Goal: Task Accomplishment & Management: Manage account settings

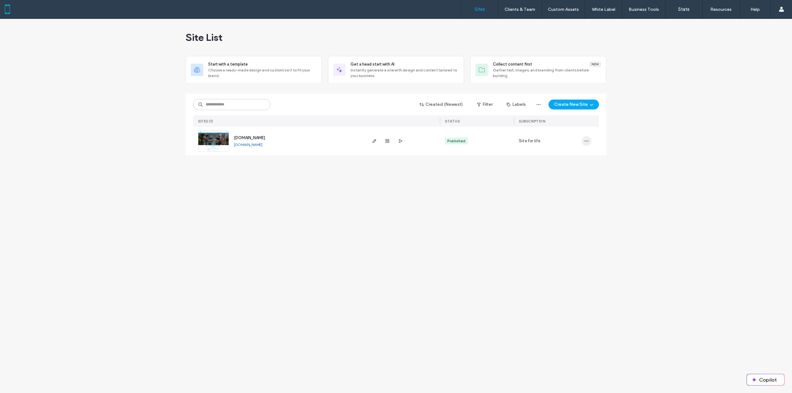
click at [586, 138] on span "button" at bounding box center [586, 141] width 10 height 10
click at [572, 203] on span "Site Dashboard" at bounding box center [563, 204] width 30 height 6
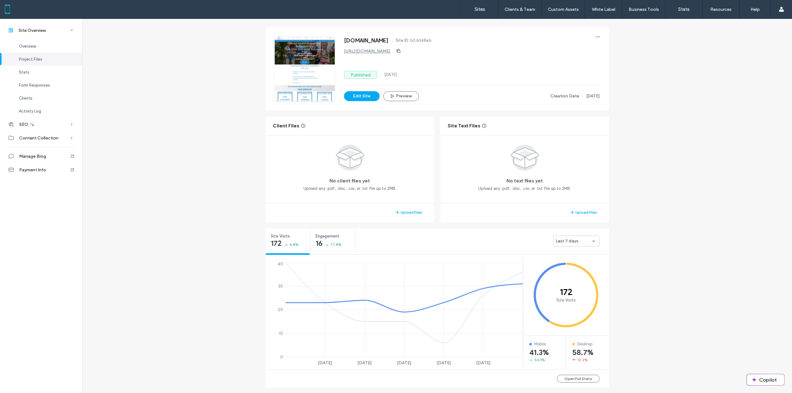
scroll to position [216, 0]
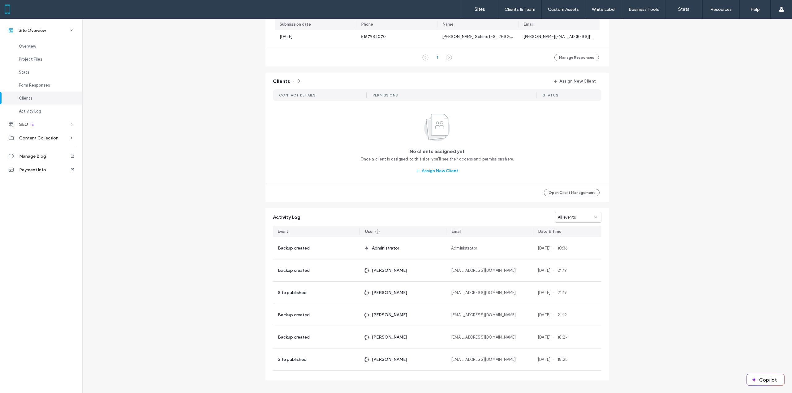
scroll to position [480, 0]
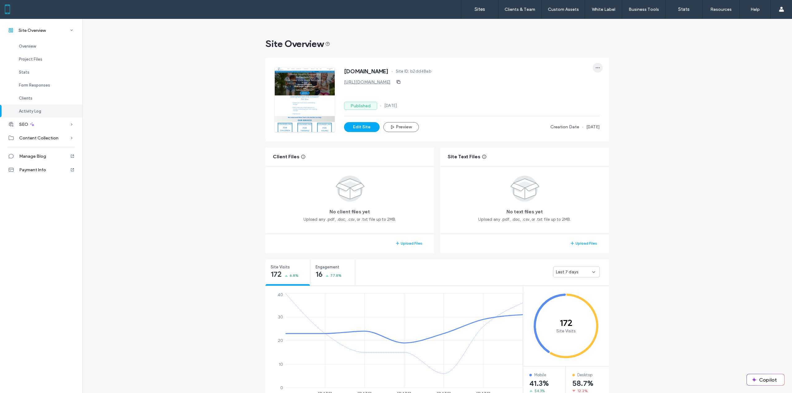
click at [596, 67] on use "button" at bounding box center [598, 67] width 4 height 1
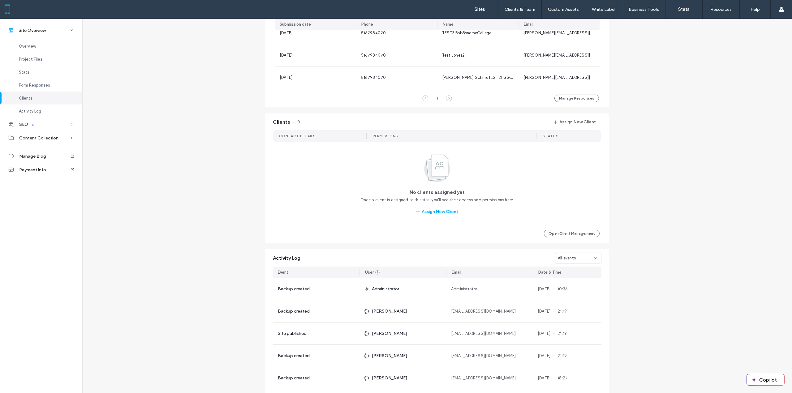
scroll to position [480, 0]
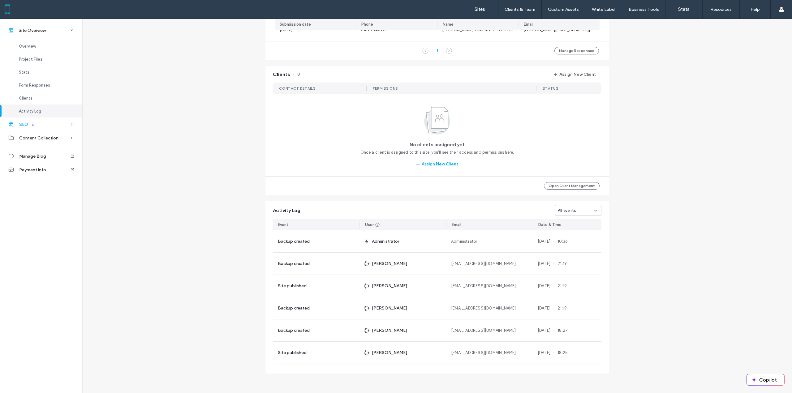
click at [61, 125] on div "SEO" at bounding box center [41, 124] width 82 height 14
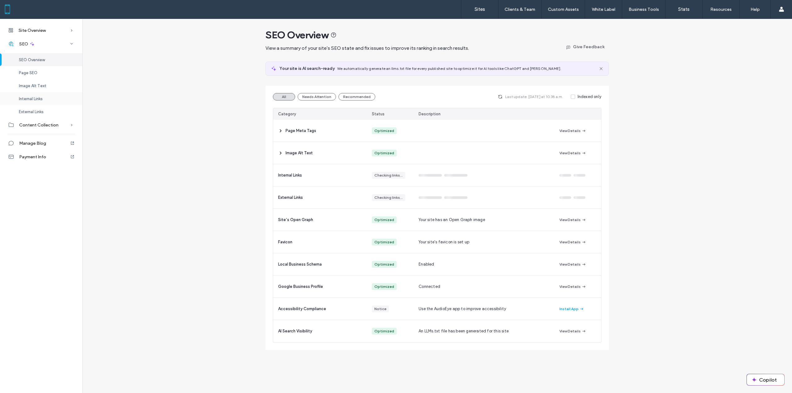
click at [59, 98] on div "Internal Links" at bounding box center [41, 98] width 82 height 13
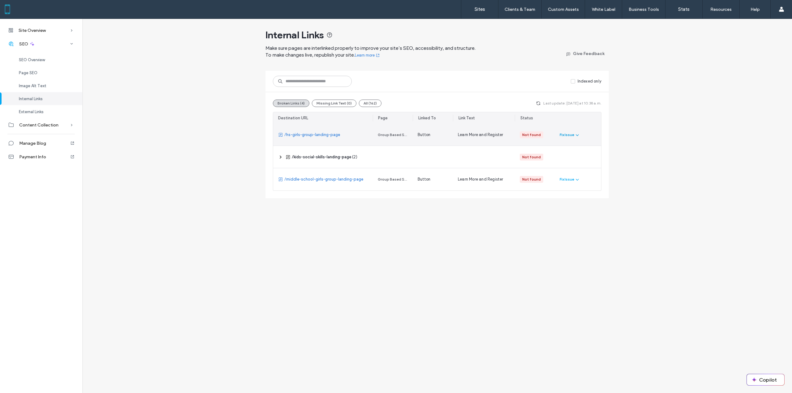
click at [577, 137] on icon "button" at bounding box center [576, 134] width 5 height 5
click at [610, 148] on div "Fix in Editor" at bounding box center [587, 150] width 55 height 12
click at [559, 235] on div "Site Overview Overview Project Files Stats Form Responses Clients Activity Log …" at bounding box center [396, 206] width 792 height 374
drag, startPoint x: 412, startPoint y: 118, endPoint x: 434, endPoint y: 120, distance: 21.7
click at [434, 120] on div "Linked To" at bounding box center [438, 117] width 30 height 11
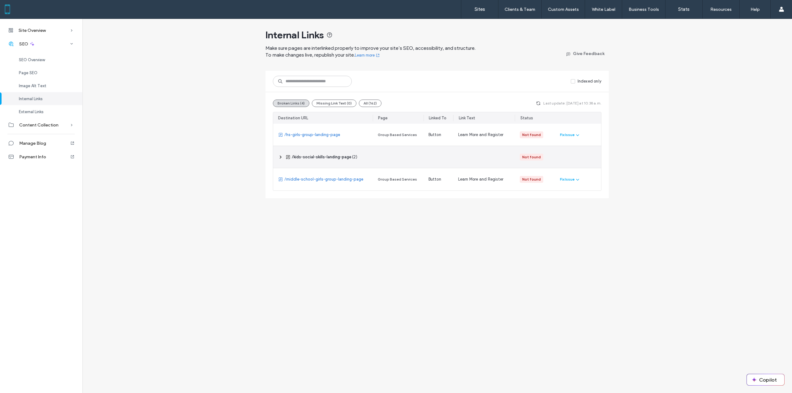
click at [280, 157] on icon at bounding box center [280, 157] width 5 height 5
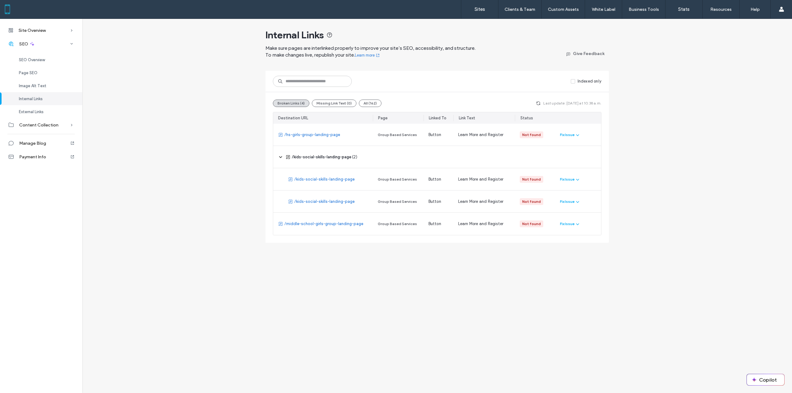
click at [233, 183] on div "Internal Links Make sure pages are interlinked properly to improve your site’s …" at bounding box center [436, 131] width 709 height 224
click at [539, 104] on icon "button" at bounding box center [538, 103] width 5 height 5
click at [541, 103] on icon "button" at bounding box center [538, 103] width 5 height 5
click at [578, 135] on icon "button" at bounding box center [577, 134] width 5 height 5
click at [666, 132] on div "Internal Links Make sure pages are interlinked properly to improve your site’s …" at bounding box center [436, 131] width 709 height 224
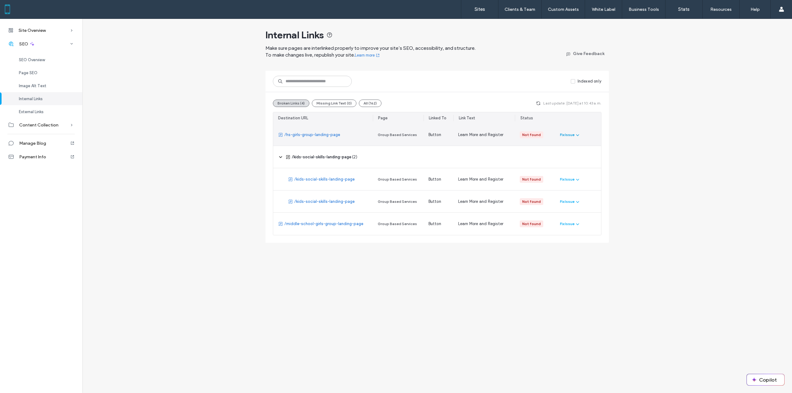
click at [569, 135] on div "Fix Issue" at bounding box center [567, 135] width 15 height 6
click at [584, 148] on span "Fix in Editor" at bounding box center [576, 150] width 22 height 6
click at [647, 194] on div "Internal Links Make sure pages are interlinked properly to improve your site’s …" at bounding box center [436, 131] width 709 height 224
click at [540, 105] on icon "button" at bounding box center [538, 103] width 5 height 5
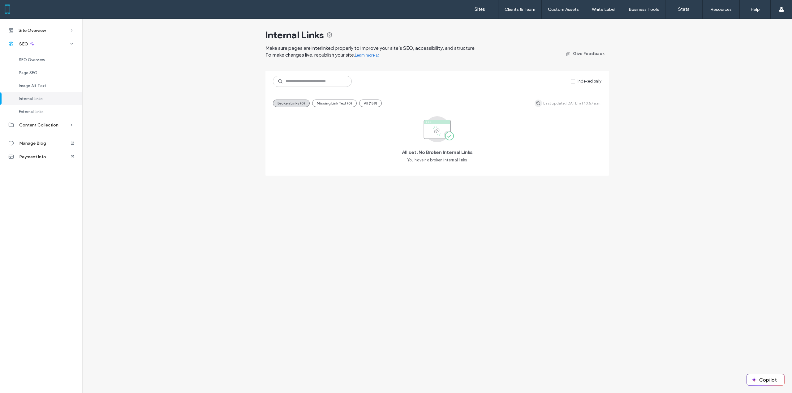
click at [540, 104] on icon "button" at bounding box center [538, 103] width 5 height 5
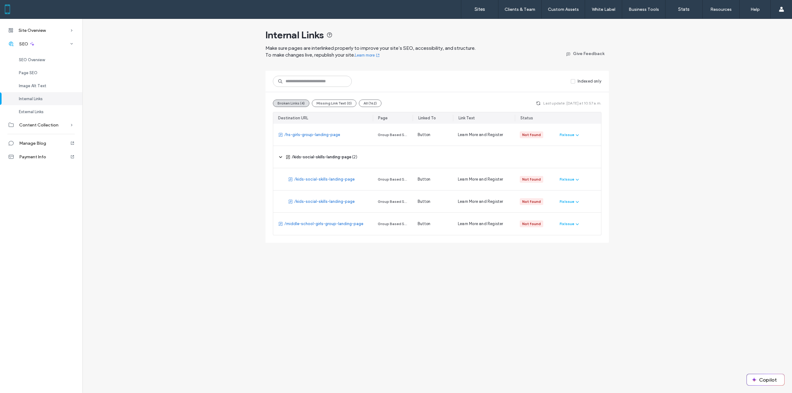
click at [666, 130] on div "Internal Links Make sure pages are interlinked properly to improve your site’s …" at bounding box center [436, 131] width 709 height 224
drag, startPoint x: 412, startPoint y: 119, endPoint x: 425, endPoint y: 118, distance: 12.4
click at [425, 118] on hr at bounding box center [425, 118] width 0 height 6
click at [578, 135] on use "button" at bounding box center [577, 135] width 3 height 2
click at [590, 151] on div "Fix in Editor" at bounding box center [587, 150] width 55 height 12
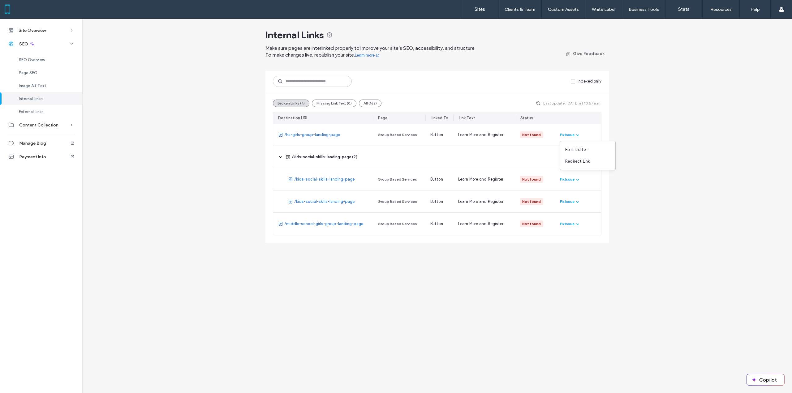
click at [648, 147] on div "Internal Links Make sure pages are interlinked properly to improve your site’s …" at bounding box center [436, 131] width 709 height 224
click at [540, 104] on icon "button" at bounding box center [538, 103] width 5 height 5
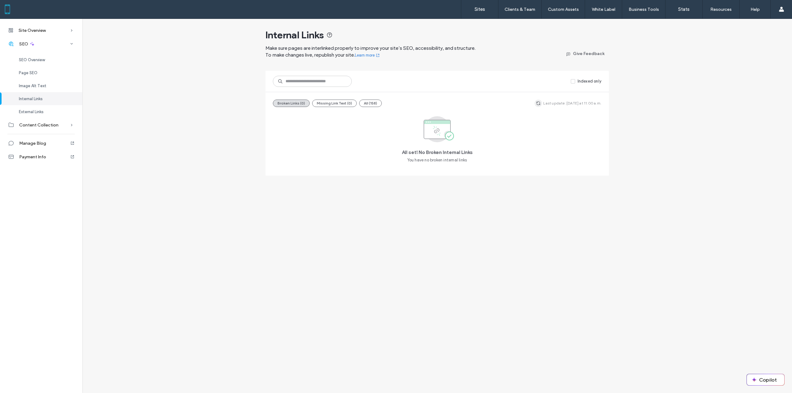
click at [540, 105] on use "button" at bounding box center [538, 103] width 4 height 4
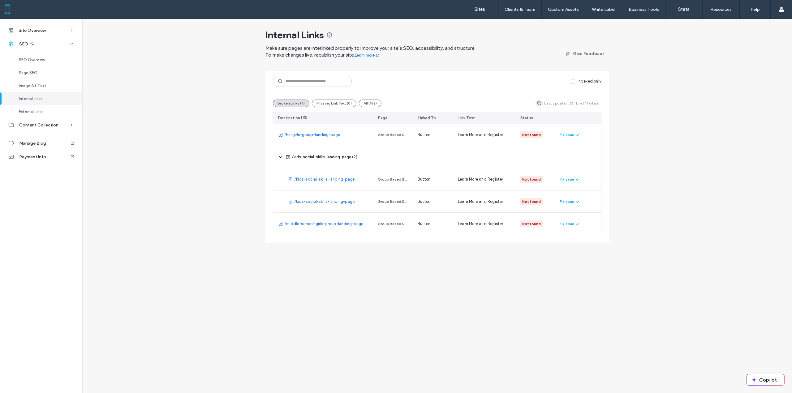
click at [541, 102] on use "button" at bounding box center [539, 103] width 4 height 4
drag, startPoint x: 413, startPoint y: 118, endPoint x: 440, endPoint y: 116, distance: 27.3
click at [440, 116] on div "Linked To" at bounding box center [440, 117] width 25 height 11
click at [427, 117] on div "Page" at bounding box center [401, 117] width 54 height 11
click at [427, 118] on div "Page" at bounding box center [401, 117] width 54 height 11
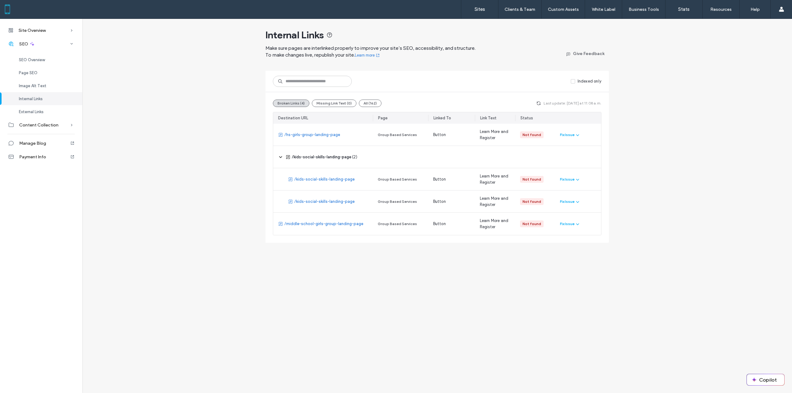
drag, startPoint x: 453, startPoint y: 120, endPoint x: 475, endPoint y: 120, distance: 21.6
click at [475, 120] on hr at bounding box center [475, 118] width 0 height 6
click at [578, 134] on icon "button" at bounding box center [577, 134] width 5 height 5
click at [587, 150] on div "Fix in Editor" at bounding box center [587, 150] width 55 height 12
click at [454, 266] on div "Site Overview Overview Project Files Stats Form Responses Clients Activity Log …" at bounding box center [396, 206] width 792 height 374
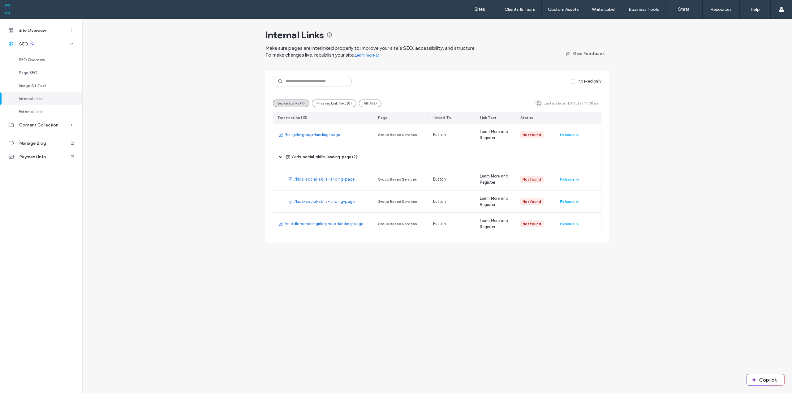
click at [538, 103] on icon "button" at bounding box center [538, 103] width 5 height 5
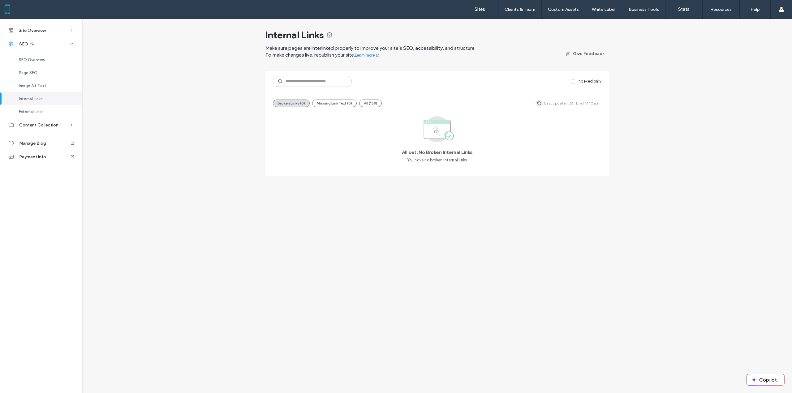
click at [540, 102] on use "button" at bounding box center [539, 103] width 4 height 4
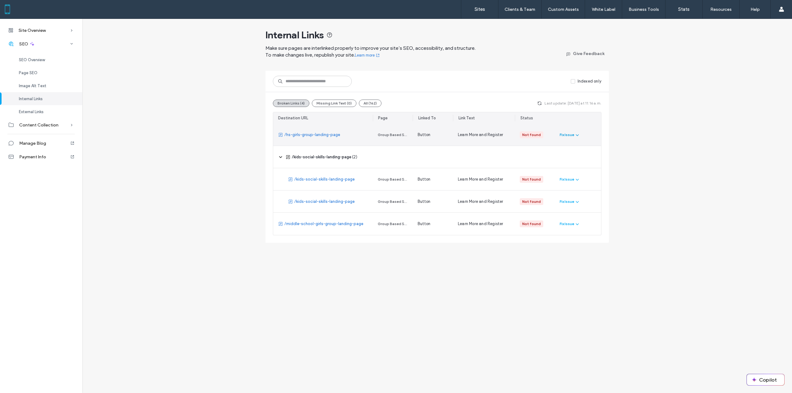
click at [562, 135] on div "Fix Issue" at bounding box center [566, 135] width 15 height 6
click at [577, 147] on span "Fix in Editor" at bounding box center [576, 150] width 22 height 6
drag, startPoint x: 344, startPoint y: 134, endPoint x: 284, endPoint y: 138, distance: 60.4
click at [284, 138] on div "/hs-girls-group-landing-page" at bounding box center [323, 135] width 100 height 22
copy link "/hs-girls-group-landing-page"
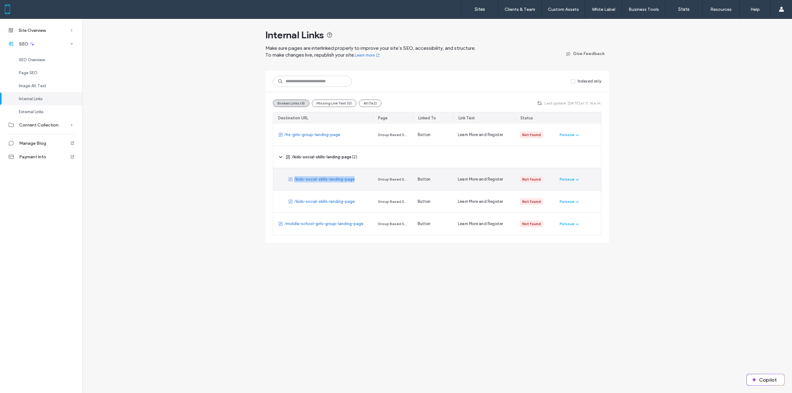
drag, startPoint x: 356, startPoint y: 181, endPoint x: 294, endPoint y: 181, distance: 62.1
click at [294, 181] on div "/kids-social-skills-landing-page" at bounding box center [323, 179] width 100 height 22
copy link "/kids-social-skills-landing-page"
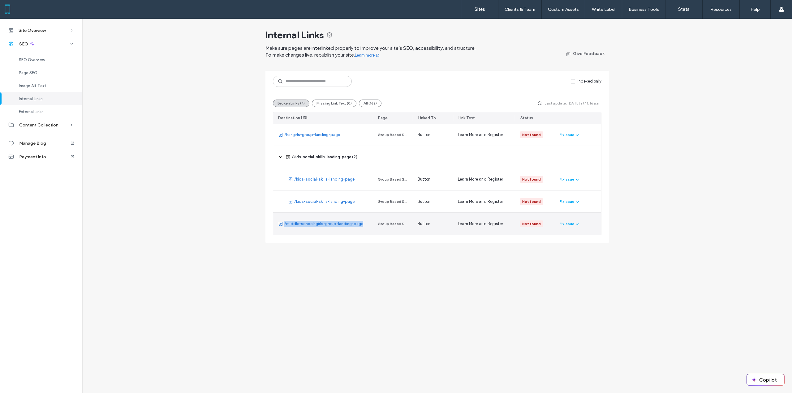
drag, startPoint x: 363, startPoint y: 223, endPoint x: 285, endPoint y: 227, distance: 78.6
click at [285, 227] on div "/middle-school-girls-group-landing-page" at bounding box center [323, 224] width 100 height 22
copy link "/middle-school-girls-group-landing-page"
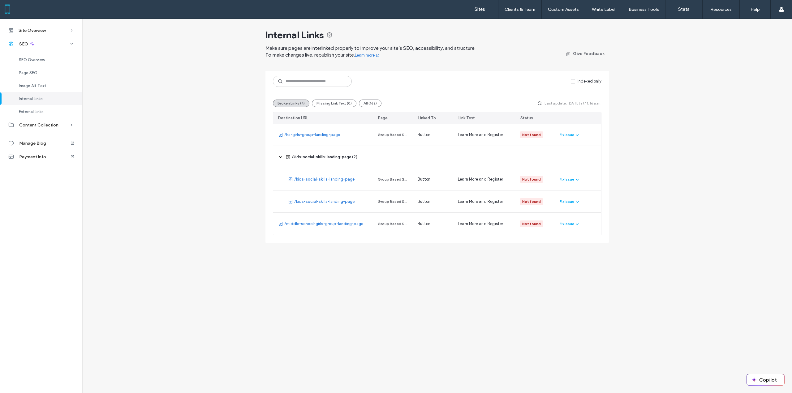
click at [236, 233] on div "Internal Links Make sure pages are interlinked properly to improve your site’s …" at bounding box center [436, 131] width 709 height 224
drag, startPoint x: 236, startPoint y: 210, endPoint x: 241, endPoint y: 190, distance: 20.8
click at [237, 209] on div "Internal Links Make sure pages are interlinked properly to improve your site’s …" at bounding box center [436, 131] width 709 height 224
click at [245, 178] on div "Internal Links Make sure pages are interlinked properly to improve your site’s …" at bounding box center [436, 131] width 709 height 224
click at [247, 158] on div "Internal Links Make sure pages are interlinked properly to improve your site’s …" at bounding box center [436, 131] width 709 height 224
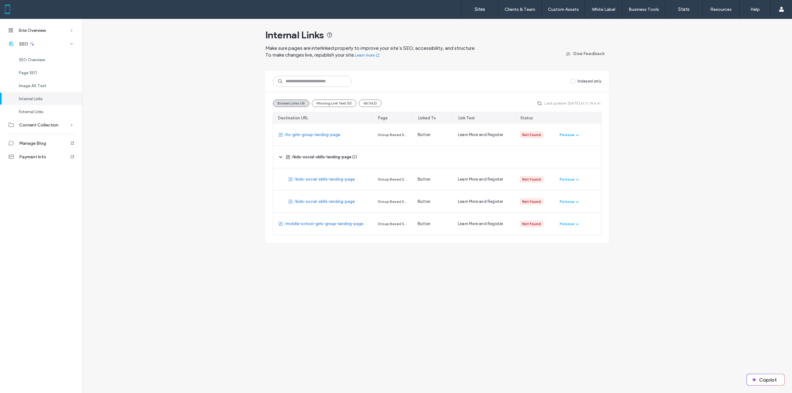
click at [248, 135] on div "Internal Links Make sure pages are interlinked properly to improve your site’s …" at bounding box center [436, 131] width 709 height 224
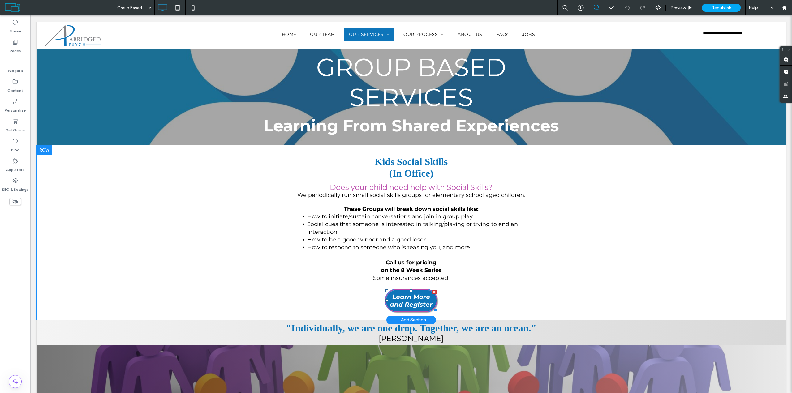
click at [411, 298] on span "Learn More and Register" at bounding box center [411, 301] width 50 height 22
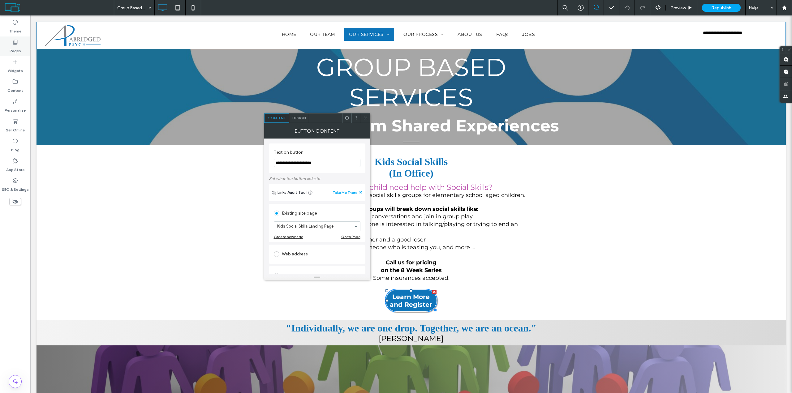
click at [15, 45] on use at bounding box center [15, 42] width 4 height 5
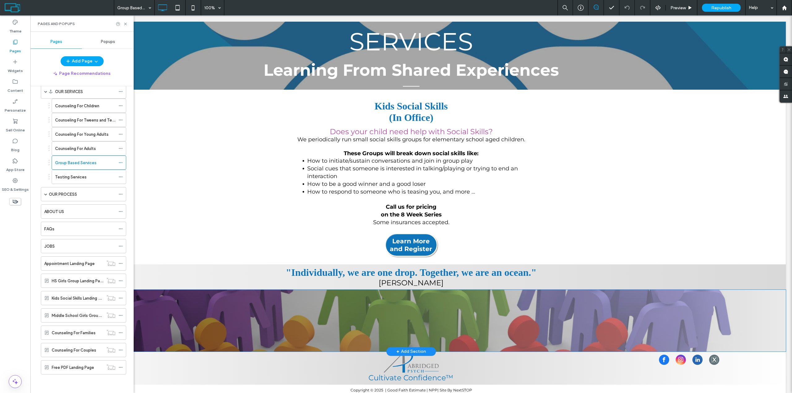
scroll to position [64, 0]
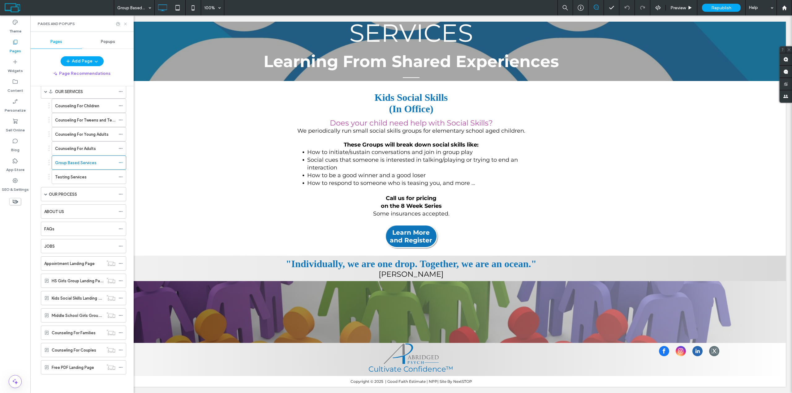
click at [125, 23] on icon at bounding box center [125, 24] width 5 height 5
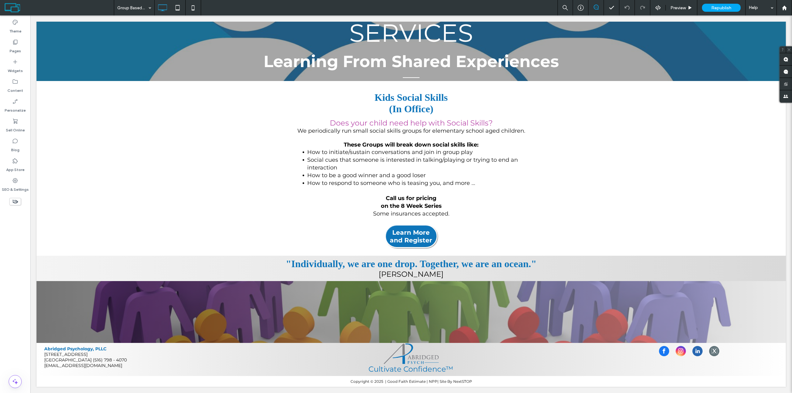
click at [13, 203] on use at bounding box center [15, 202] width 6 height 4
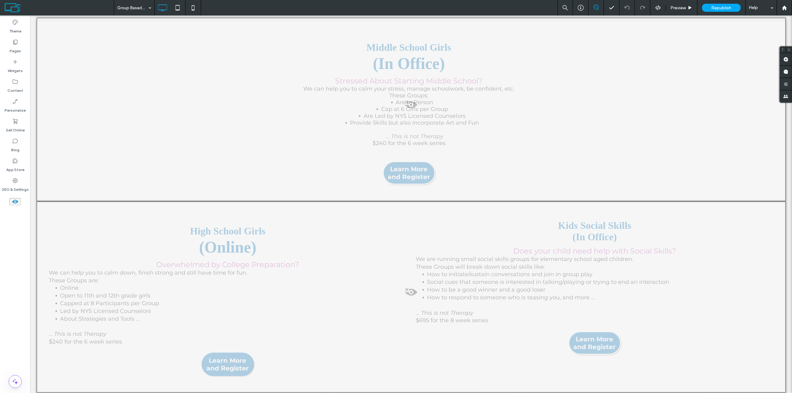
scroll to position [303, 0]
click at [363, 121] on div at bounding box center [410, 109] width 749 height 184
click at [374, 131] on button "Yes" at bounding box center [371, 129] width 19 height 8
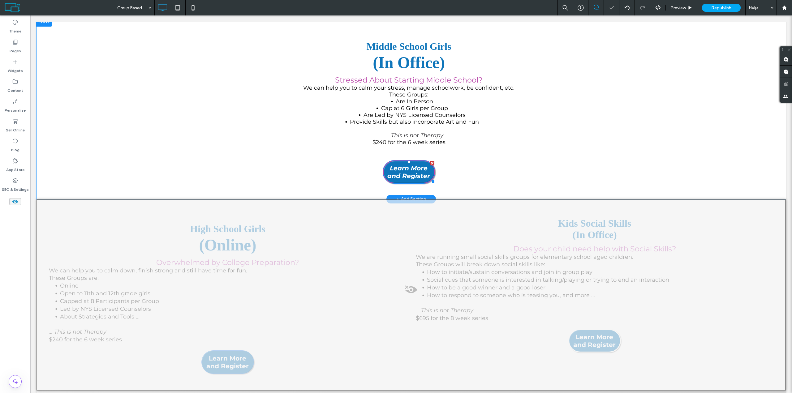
click at [397, 173] on span "Learn More and Register" at bounding box center [409, 172] width 50 height 22
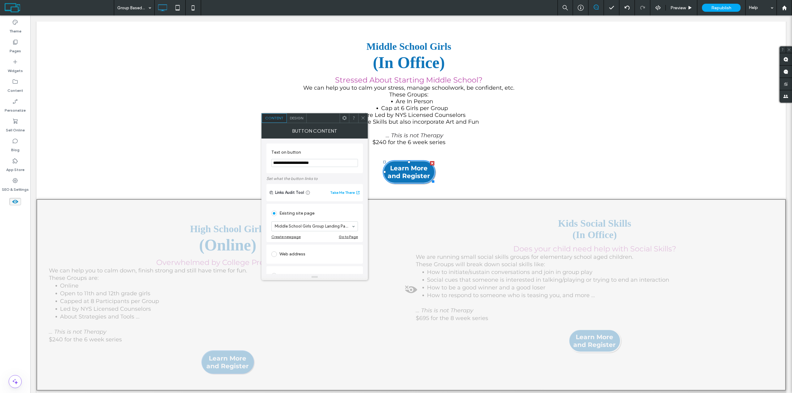
click at [365, 120] on span at bounding box center [363, 117] width 5 height 9
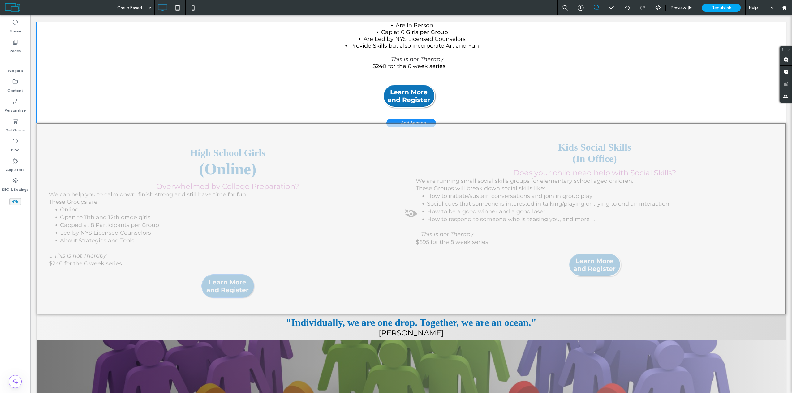
scroll to position [396, 0]
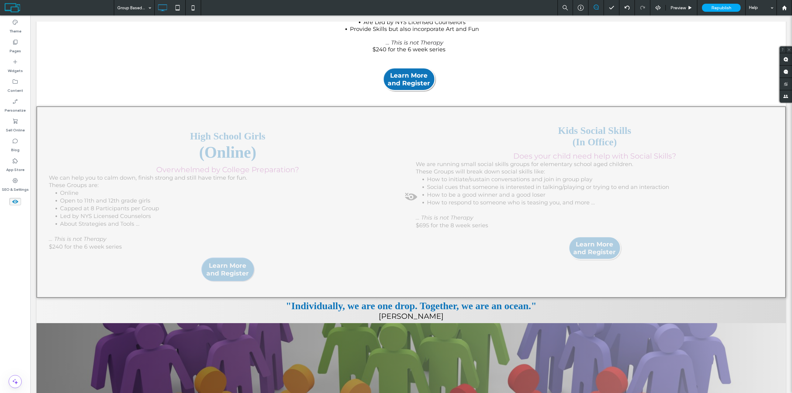
click at [336, 208] on div at bounding box center [410, 201] width 749 height 191
click at [345, 217] on button "Yes" at bounding box center [344, 216] width 19 height 8
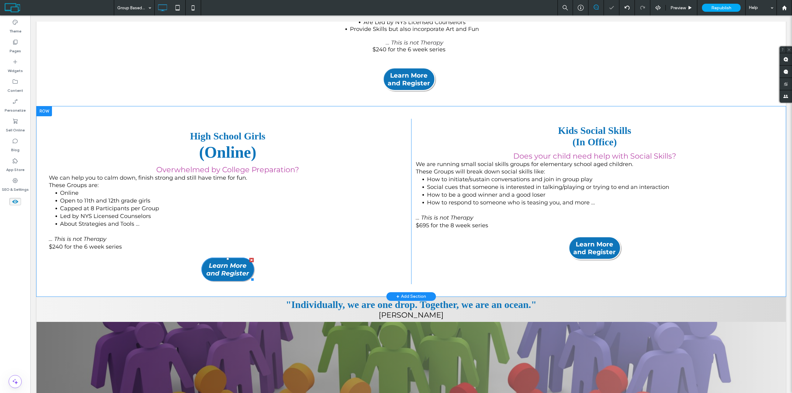
click at [240, 274] on span "Learn More and Register" at bounding box center [227, 269] width 51 height 22
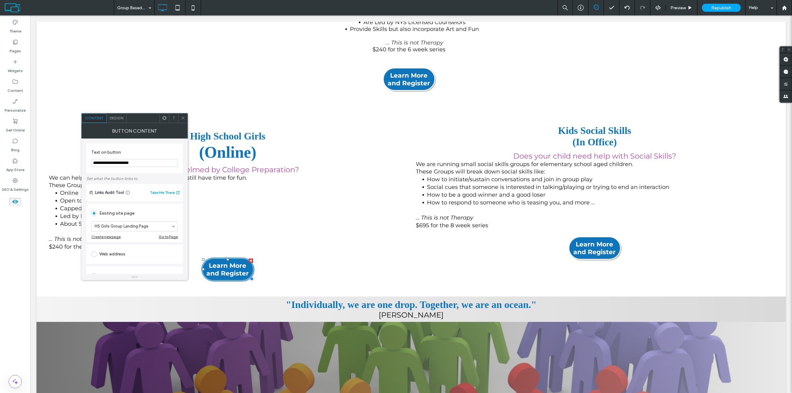
click at [182, 118] on icon at bounding box center [183, 118] width 5 height 5
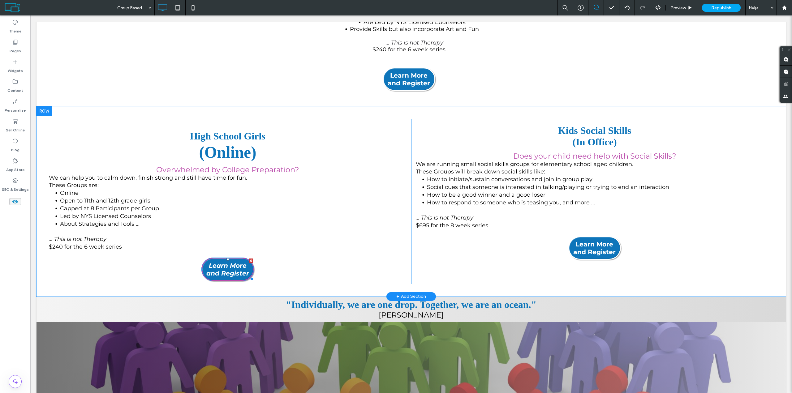
click at [249, 263] on div at bounding box center [251, 260] width 4 height 4
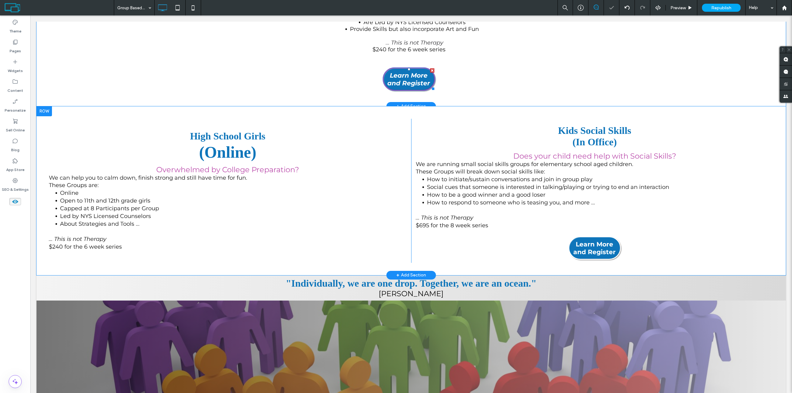
click at [430, 72] on div at bounding box center [432, 70] width 4 height 4
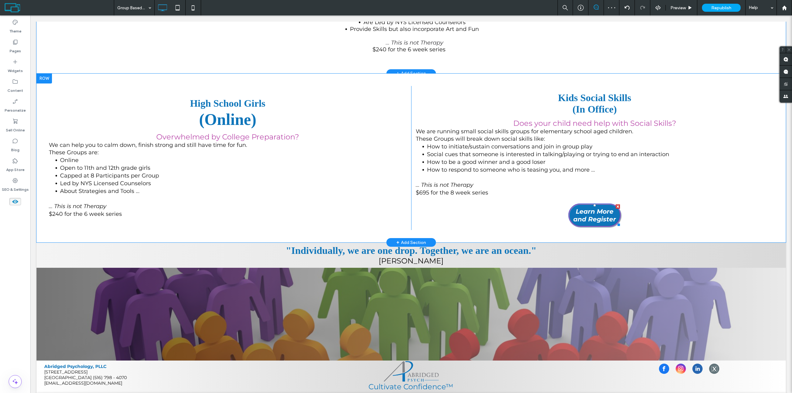
click at [615, 209] on div at bounding box center [617, 206] width 4 height 4
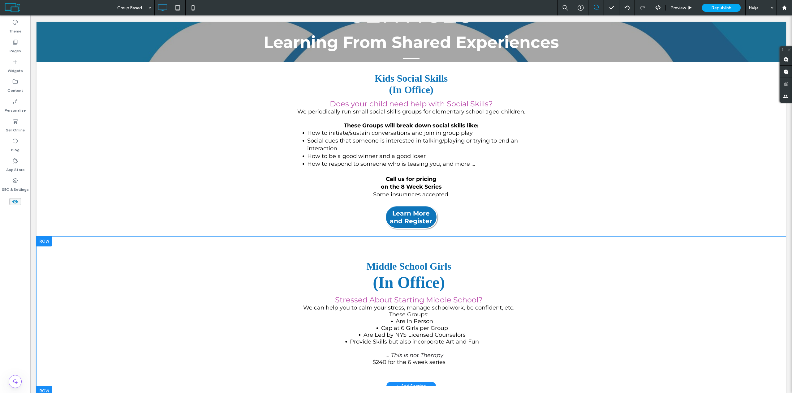
scroll to position [83, 0]
click at [405, 215] on span "Learn More and Register" at bounding box center [411, 218] width 50 height 22
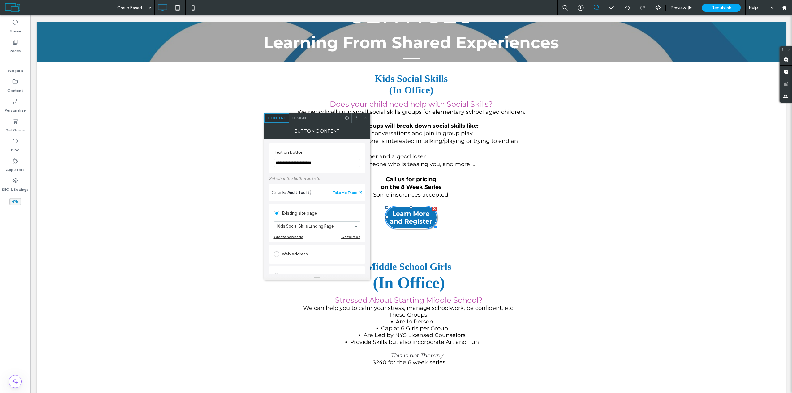
click at [365, 119] on icon at bounding box center [365, 118] width 5 height 5
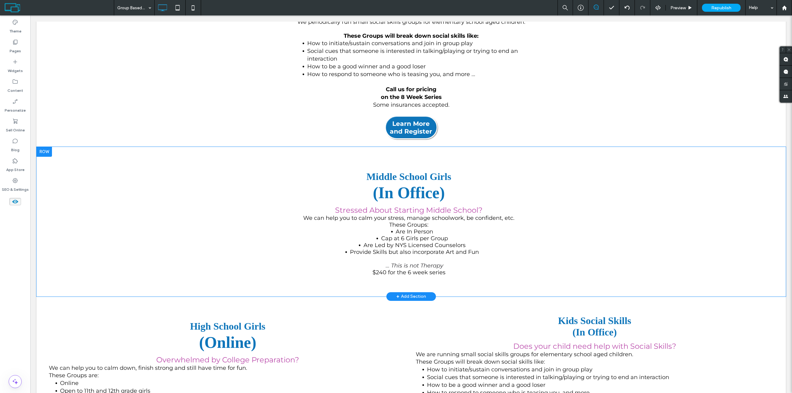
scroll to position [176, 0]
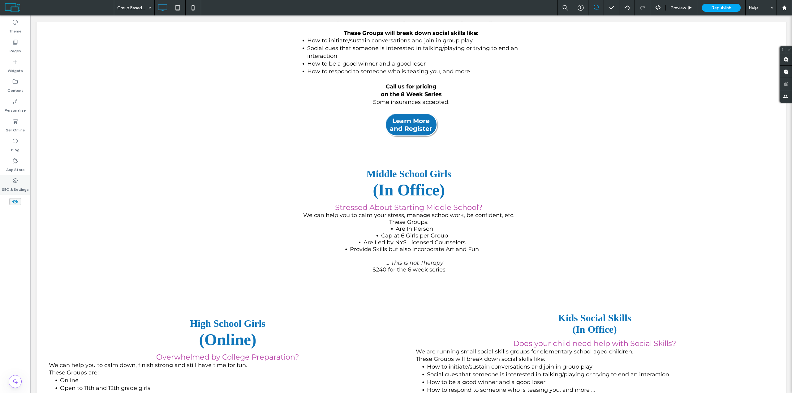
click at [21, 187] on label "SEO & Settings" at bounding box center [15, 188] width 27 height 9
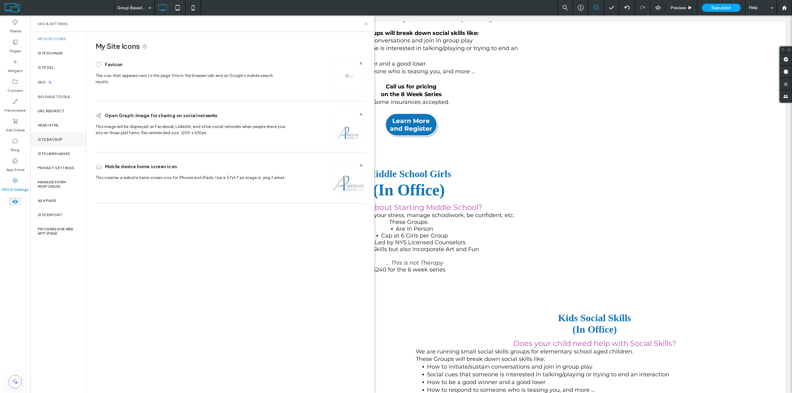
click at [62, 141] on label "Site Backup" at bounding box center [50, 139] width 25 height 4
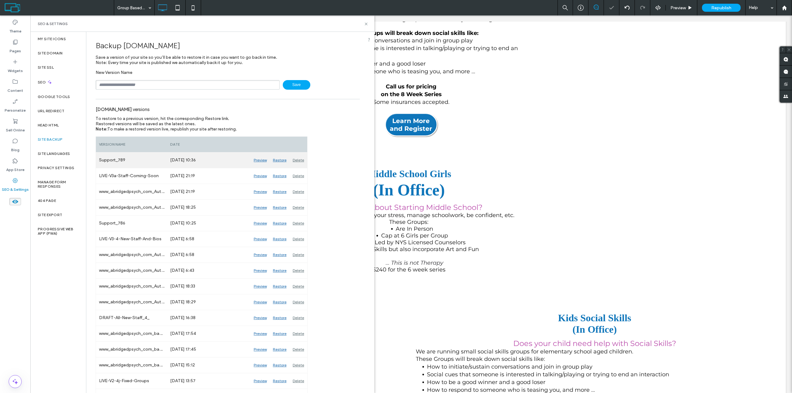
click at [280, 160] on div "Restore" at bounding box center [280, 159] width 20 height 15
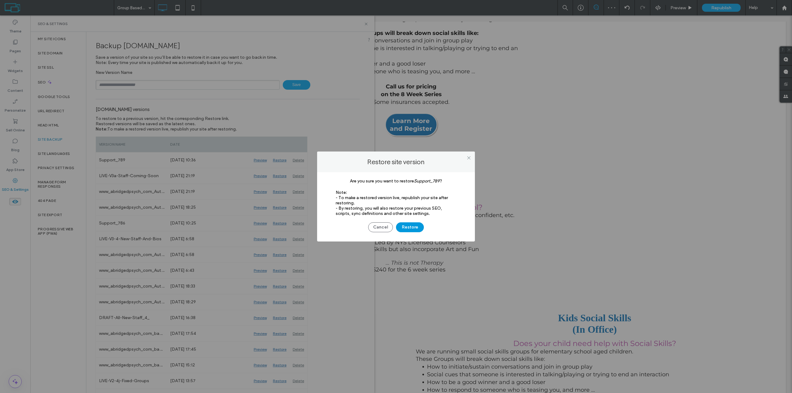
click at [409, 226] on button "Restore" at bounding box center [410, 227] width 28 height 10
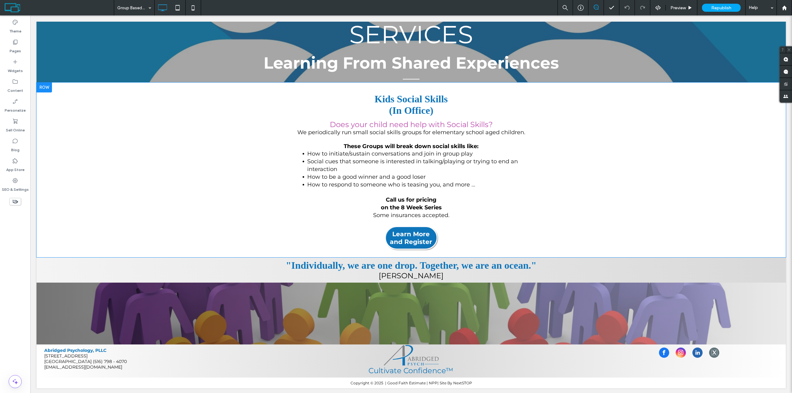
scroll to position [64, 0]
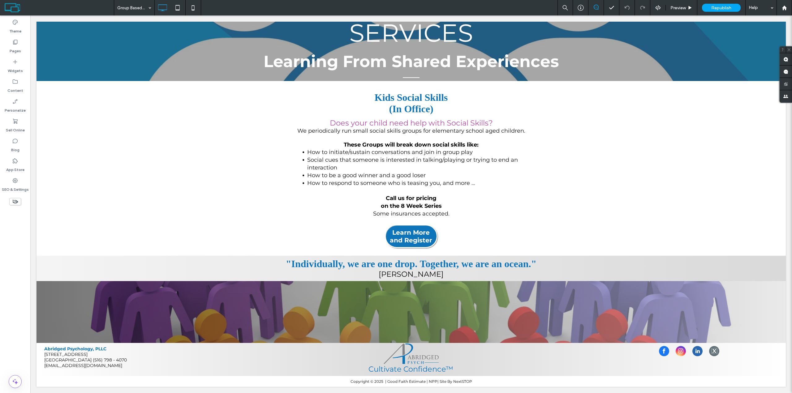
click at [15, 201] on use at bounding box center [15, 202] width 6 height 4
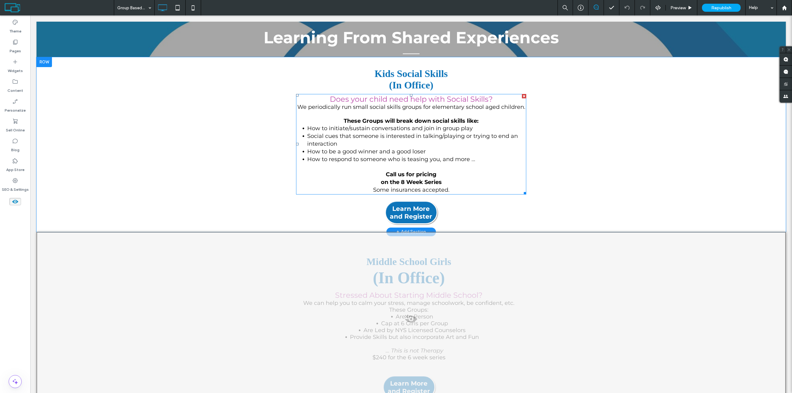
scroll to position [79, 0]
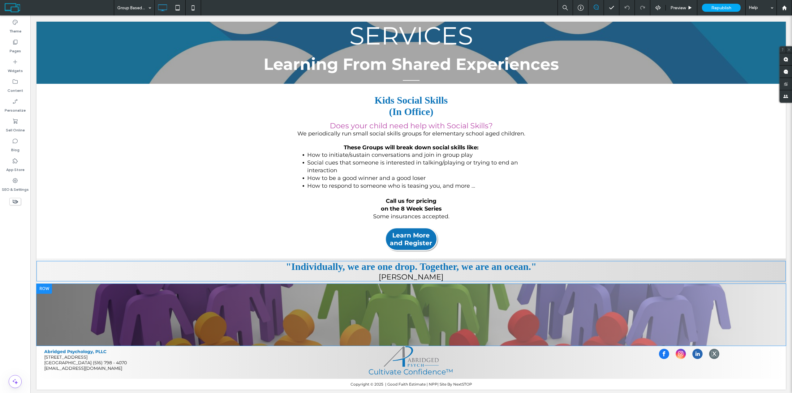
scroll to position [64, 0]
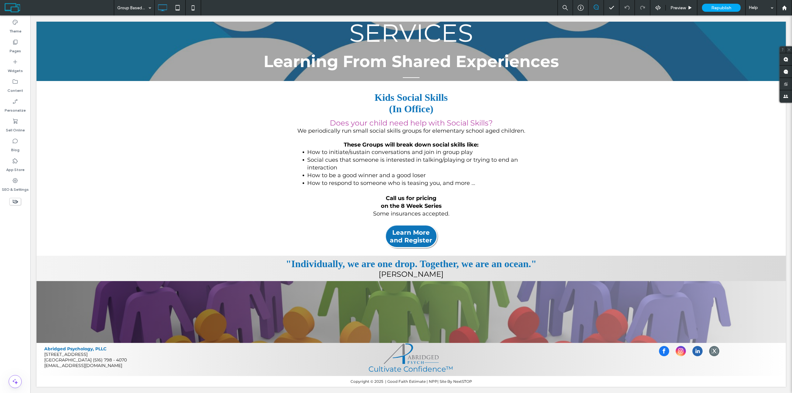
click at [15, 201] on icon at bounding box center [15, 201] width 7 height 7
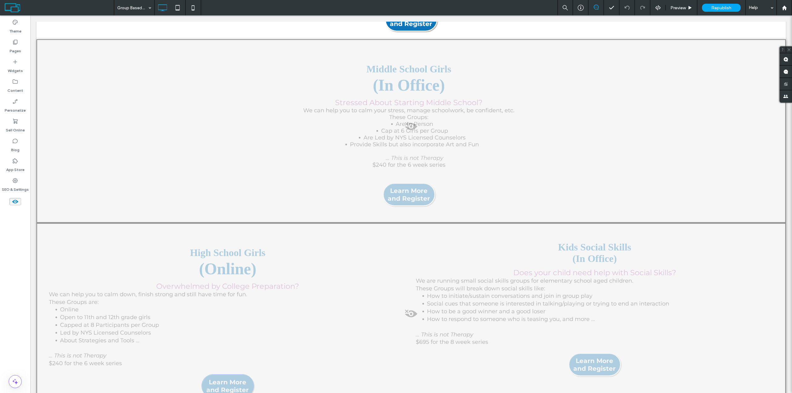
scroll to position [250, 0]
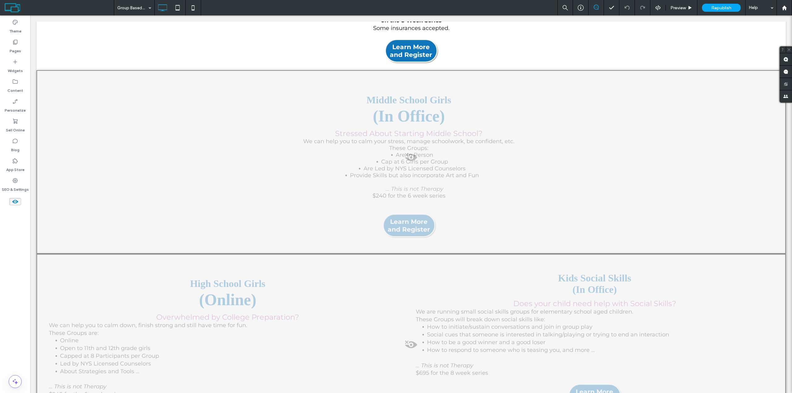
click at [278, 148] on div at bounding box center [410, 162] width 749 height 184
click at [294, 156] on button "Yes" at bounding box center [286, 156] width 19 height 8
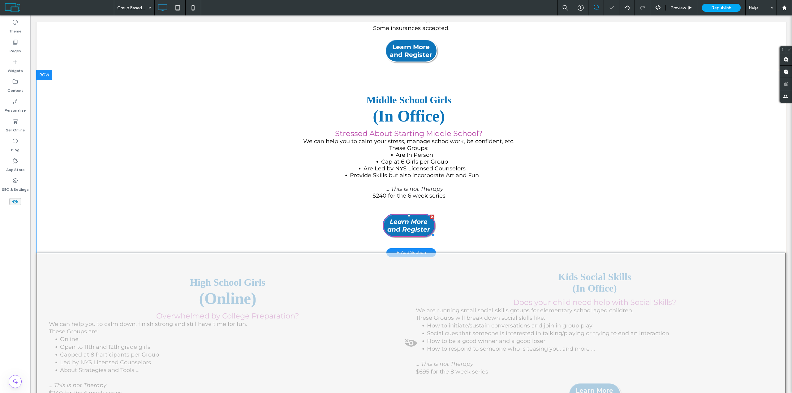
click at [397, 226] on span "Learn More and Register" at bounding box center [409, 226] width 50 height 22
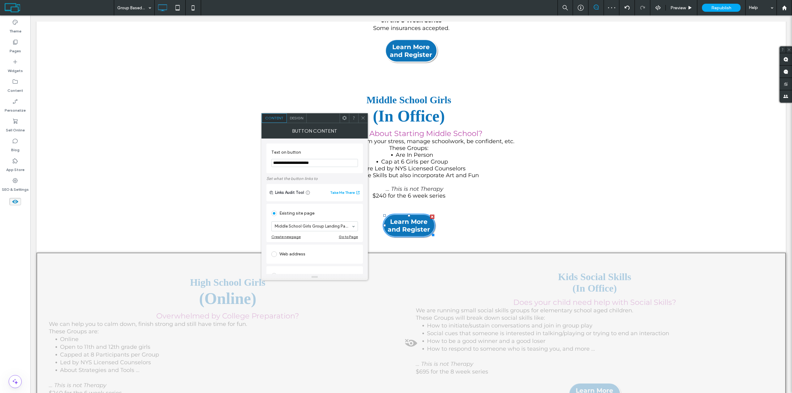
click at [363, 117] on icon at bounding box center [363, 118] width 5 height 5
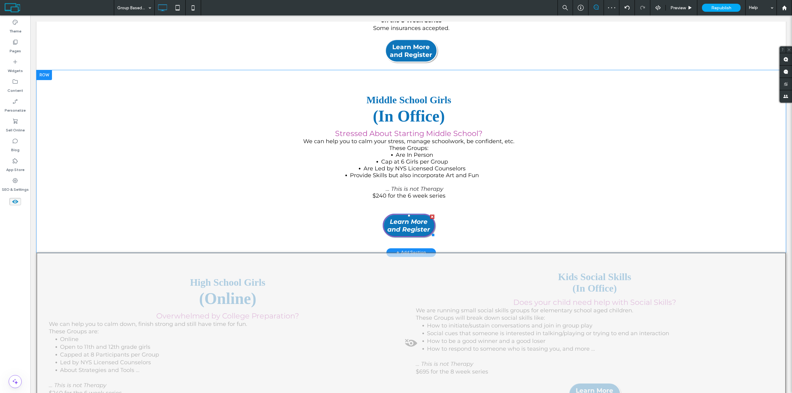
click at [430, 217] on div at bounding box center [432, 217] width 4 height 4
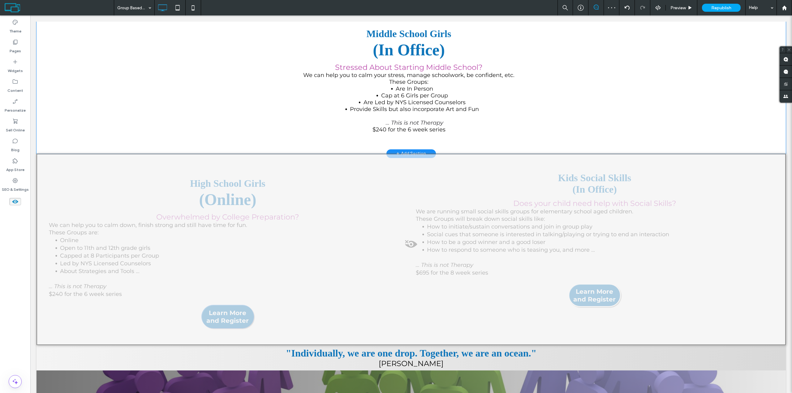
scroll to position [343, 0]
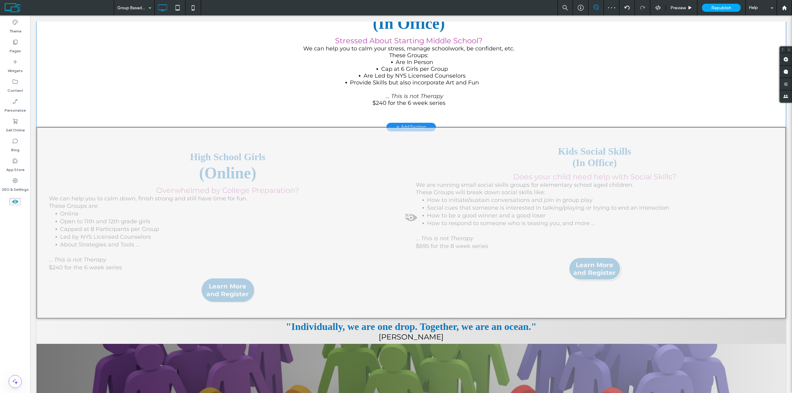
click at [374, 230] on div at bounding box center [410, 222] width 749 height 191
click at [386, 241] on button "Yes" at bounding box center [382, 238] width 19 height 8
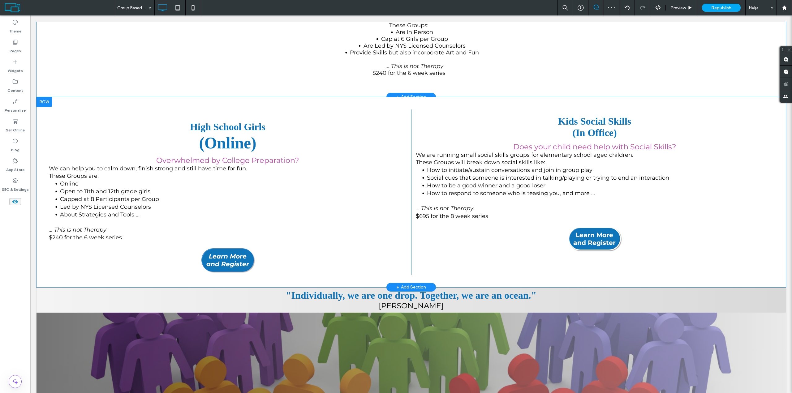
scroll to position [374, 0]
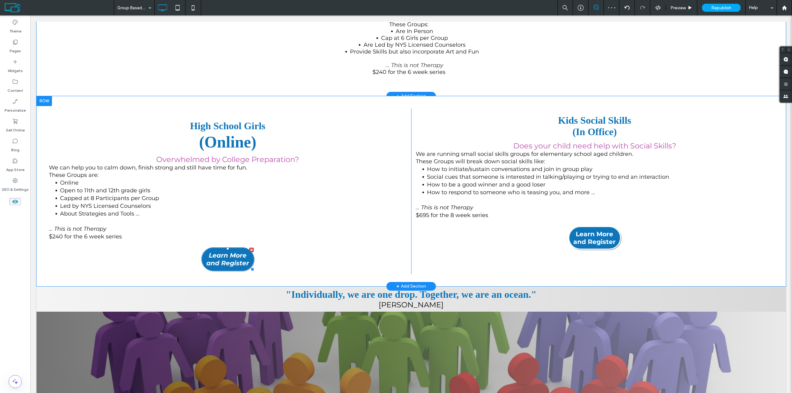
click at [251, 251] on div at bounding box center [251, 250] width 4 height 4
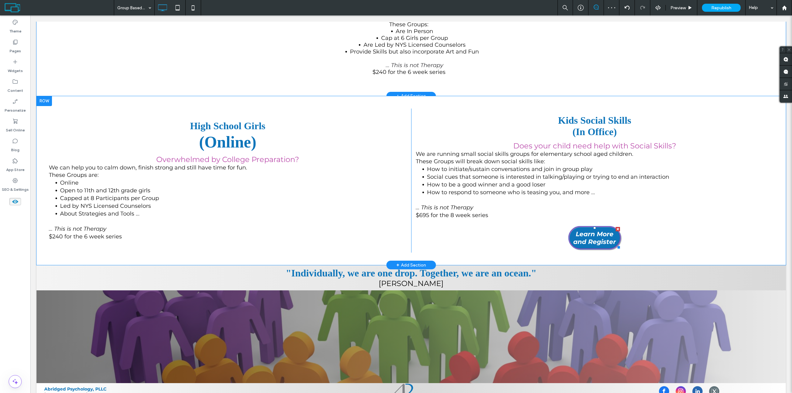
click at [615, 230] on div at bounding box center [617, 229] width 4 height 4
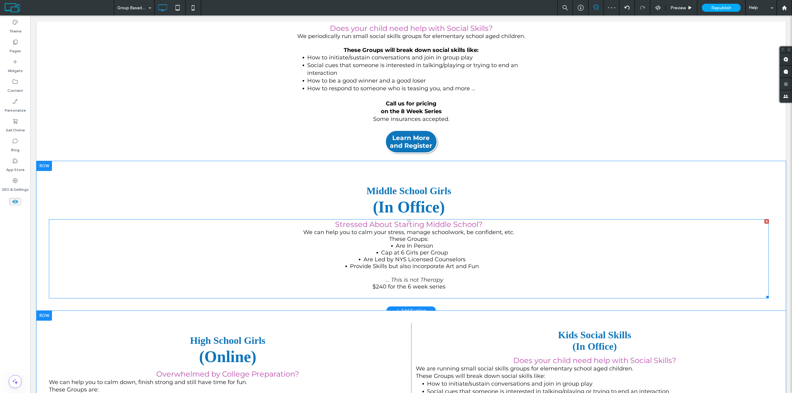
scroll to position [157, 0]
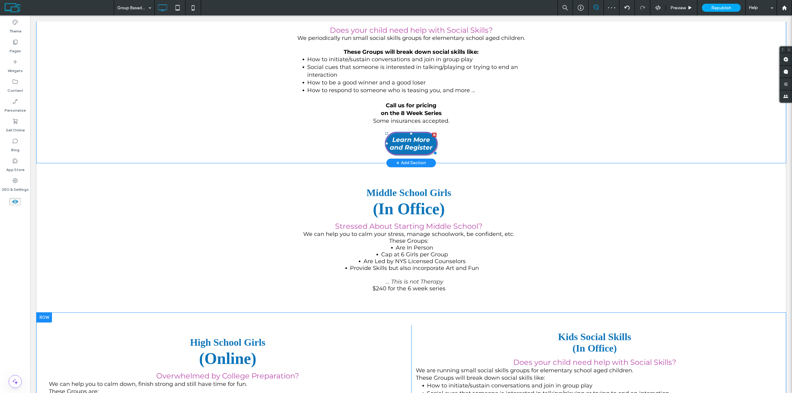
drag, startPoint x: 433, startPoint y: 136, endPoint x: 463, endPoint y: 152, distance: 33.7
click at [433, 136] on div at bounding box center [434, 135] width 4 height 4
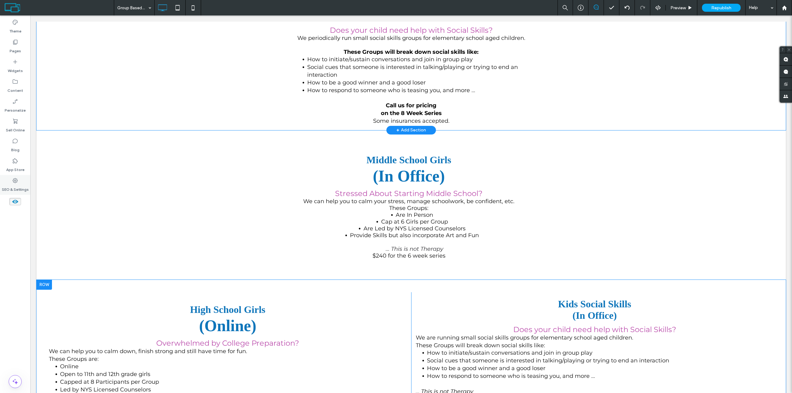
click at [18, 179] on icon at bounding box center [15, 180] width 6 height 6
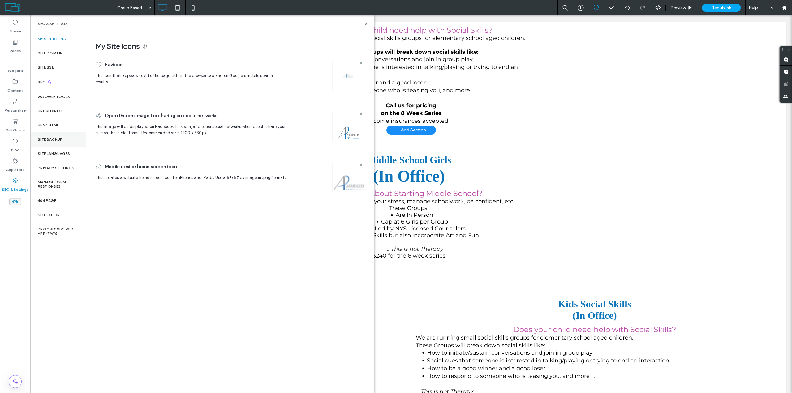
click at [63, 141] on div "Site Backup" at bounding box center [58, 139] width 56 height 14
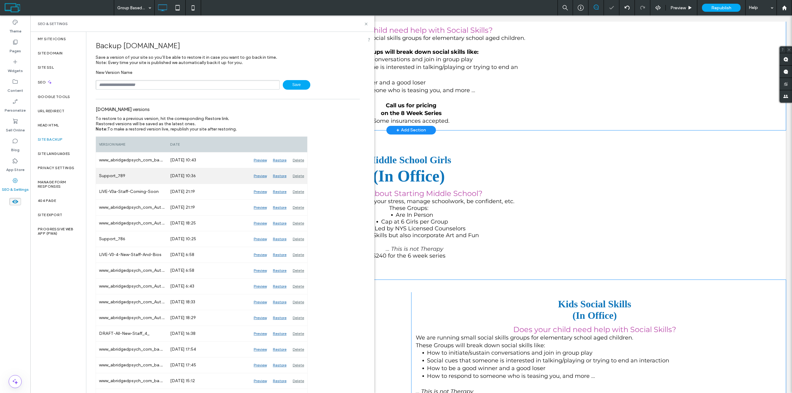
click at [279, 177] on div "Restore" at bounding box center [280, 175] width 20 height 15
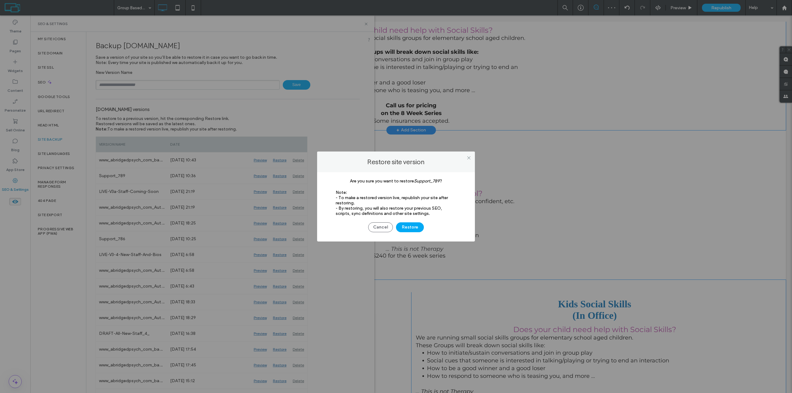
click at [404, 229] on button "Restore" at bounding box center [410, 227] width 28 height 10
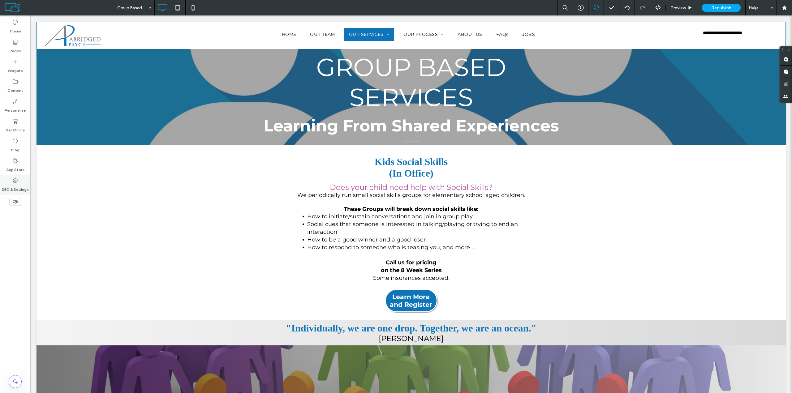
click at [19, 185] on label "SEO & Settings" at bounding box center [15, 188] width 27 height 9
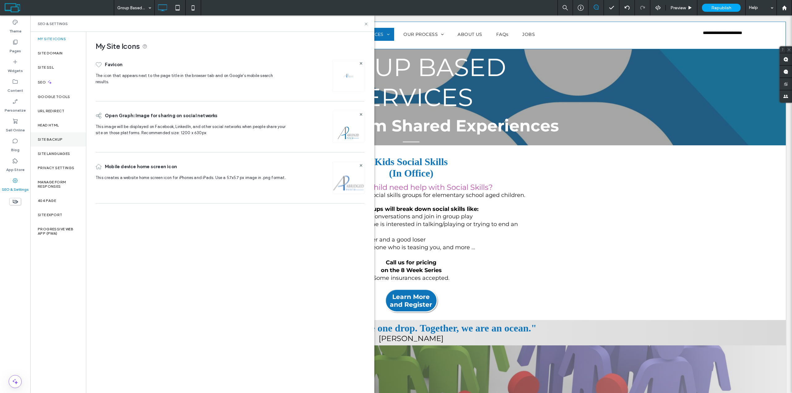
click at [64, 140] on div "Site Backup" at bounding box center [58, 139] width 56 height 14
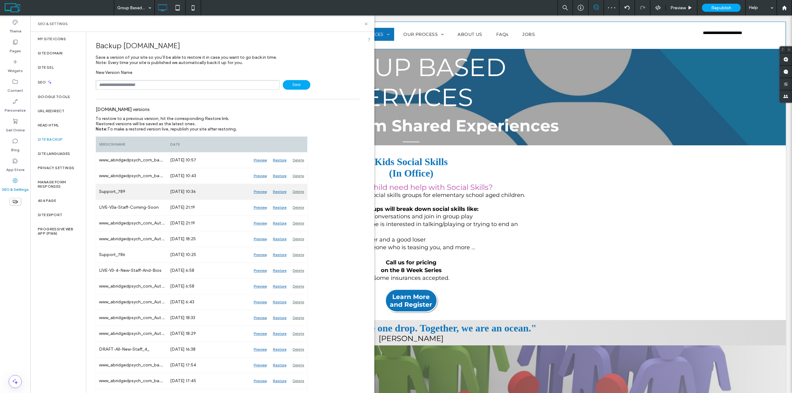
click at [281, 192] on div "Restore" at bounding box center [280, 191] width 20 height 15
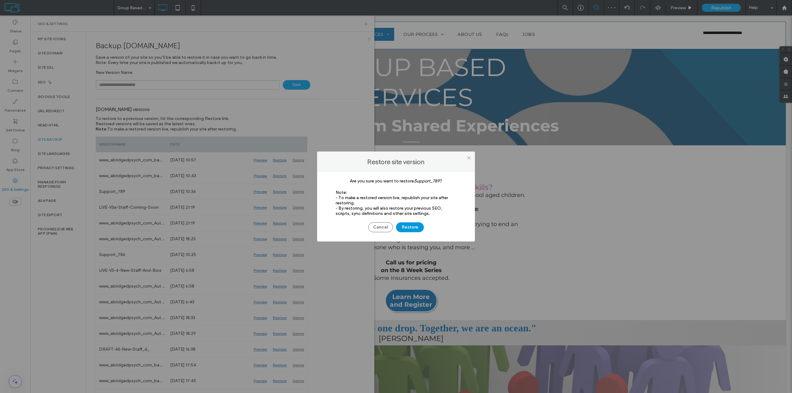
click at [404, 227] on button "Restore" at bounding box center [410, 227] width 28 height 10
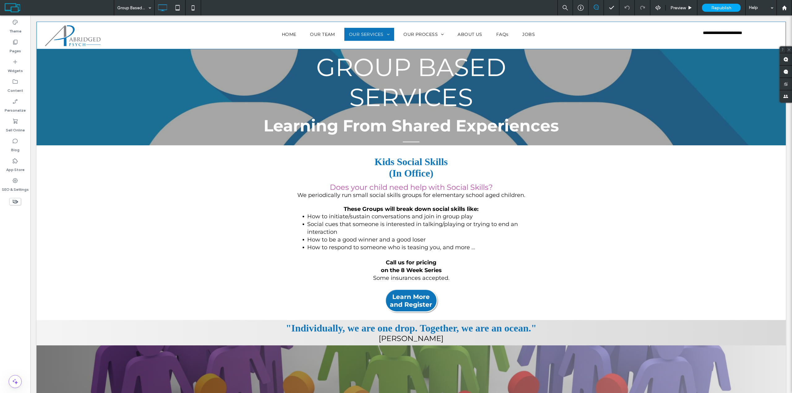
click at [14, 203] on use at bounding box center [15, 202] width 6 height 4
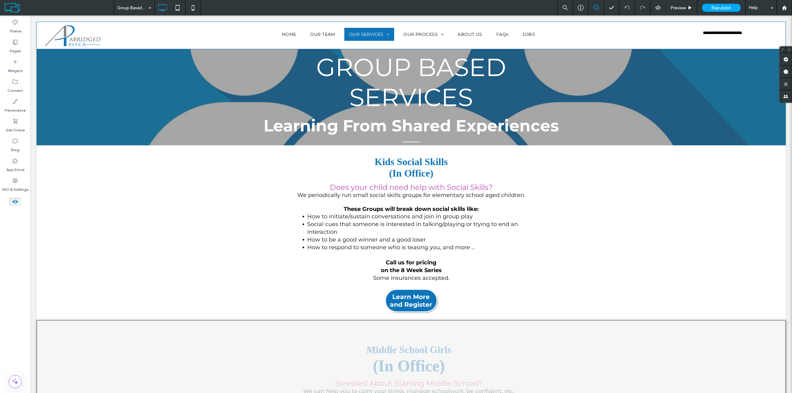
click at [15, 202] on use at bounding box center [15, 202] width 6 height 4
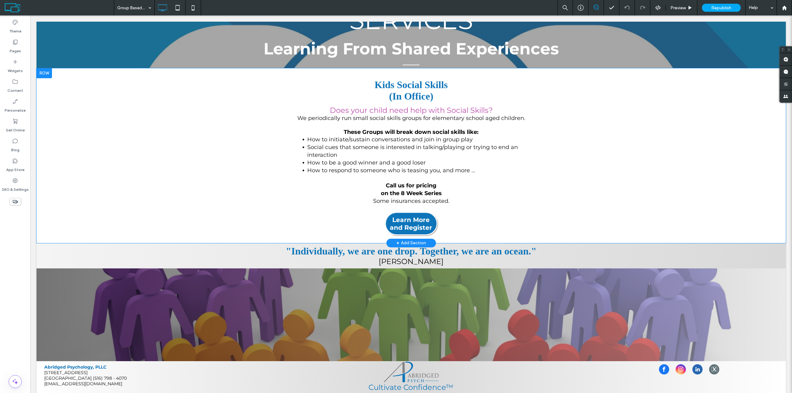
scroll to position [95, 0]
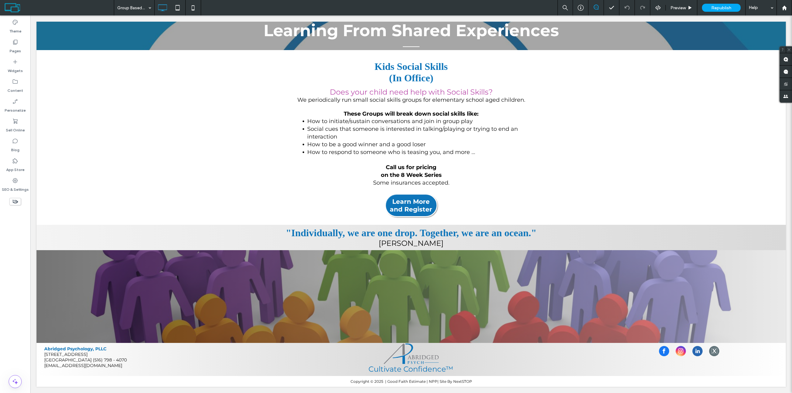
click at [16, 201] on use at bounding box center [15, 202] width 6 height 4
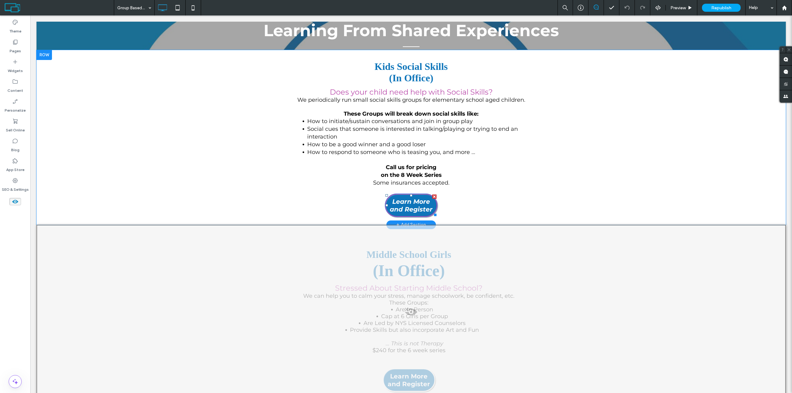
click at [432, 197] on div at bounding box center [434, 196] width 4 height 4
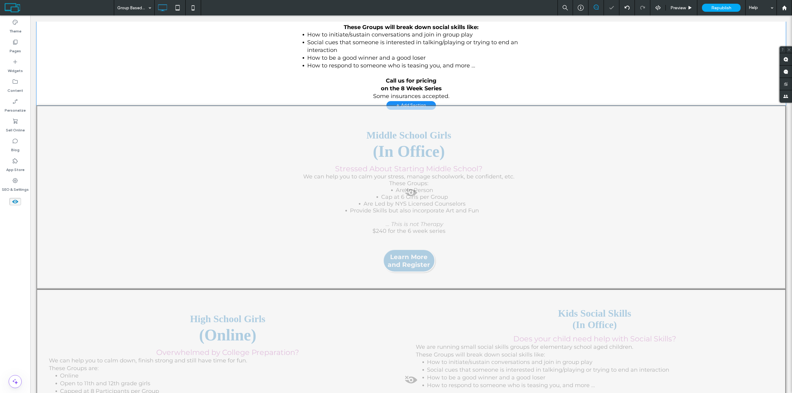
scroll to position [219, 0]
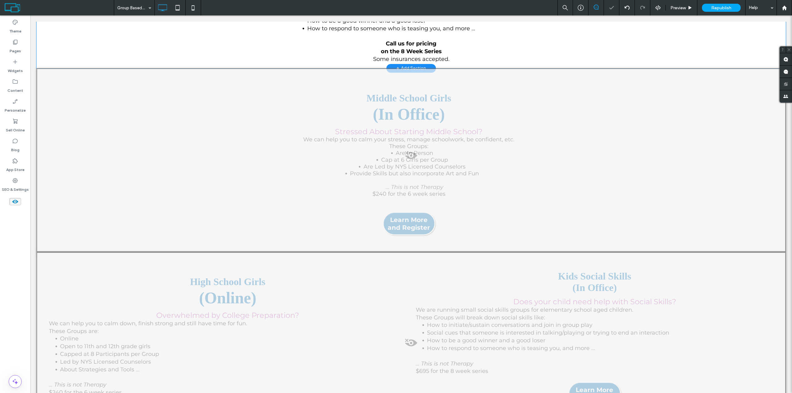
click at [243, 162] on span at bounding box center [411, 157] width 748 height 12
click at [254, 173] on button "Yes" at bounding box center [251, 170] width 19 height 8
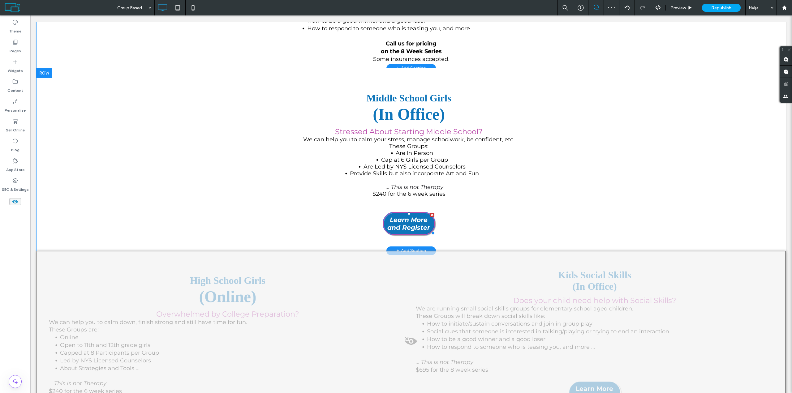
click at [430, 215] on div at bounding box center [432, 215] width 4 height 4
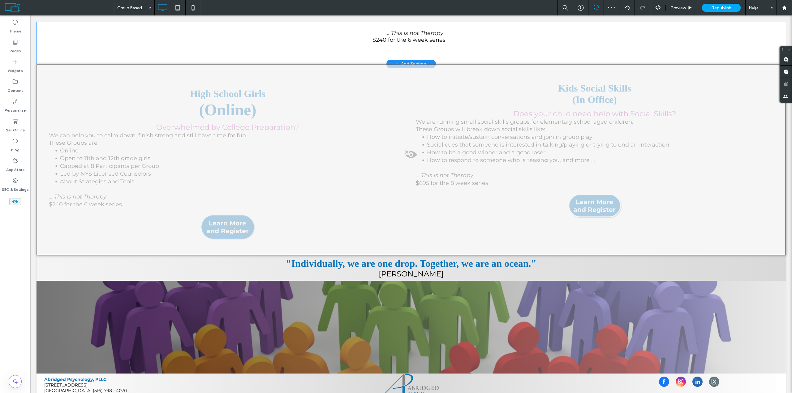
scroll to position [374, 0]
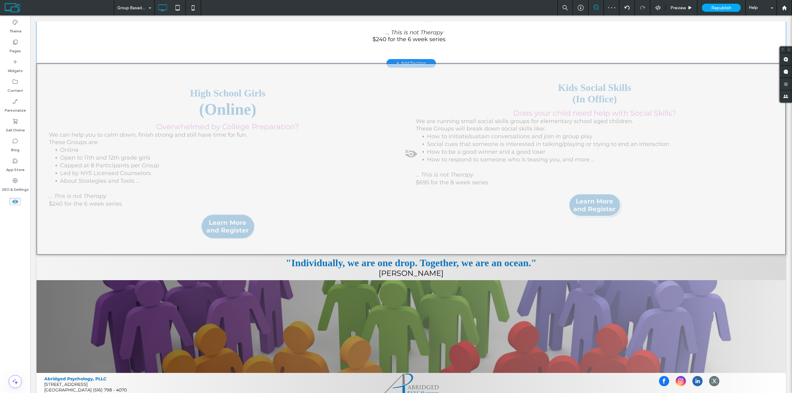
click at [296, 209] on div at bounding box center [410, 158] width 749 height 191
click at [309, 217] on button "Yes" at bounding box center [304, 217] width 19 height 8
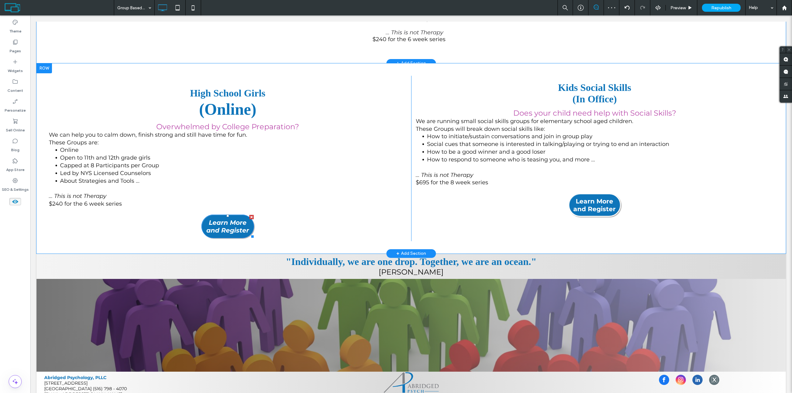
click at [250, 219] on div at bounding box center [251, 217] width 4 height 4
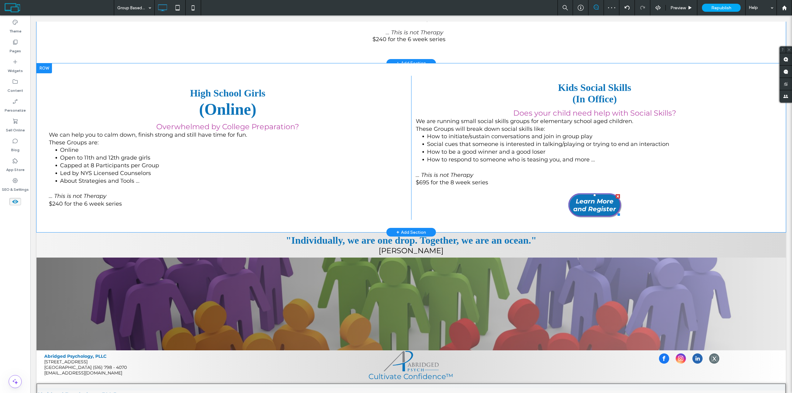
click at [616, 198] on div at bounding box center [617, 196] width 4 height 4
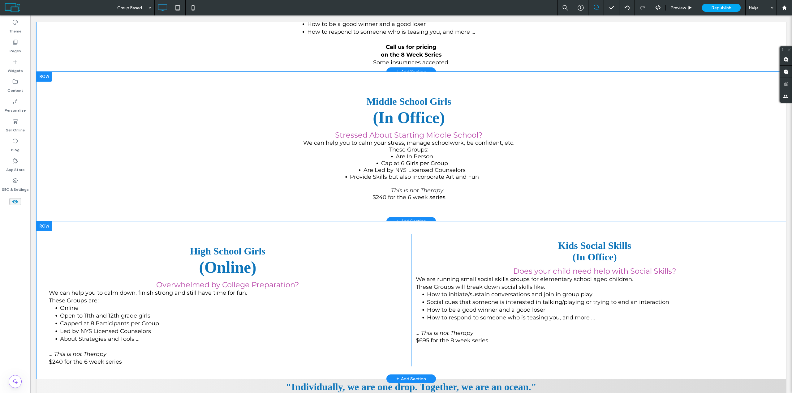
scroll to position [216, 0]
click at [15, 203] on icon at bounding box center [15, 201] width 7 height 7
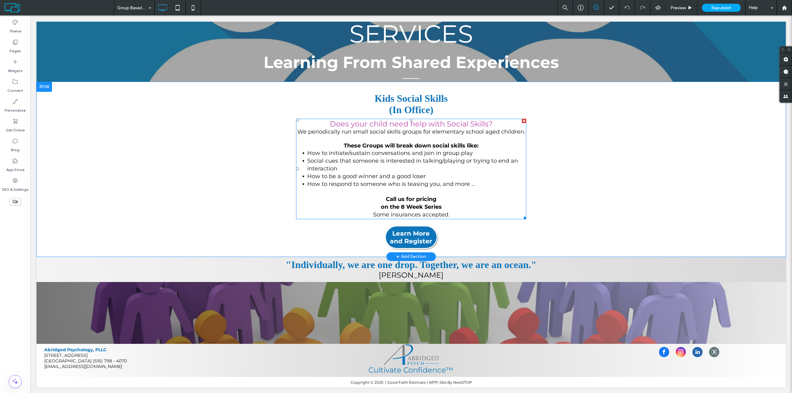
scroll to position [64, 0]
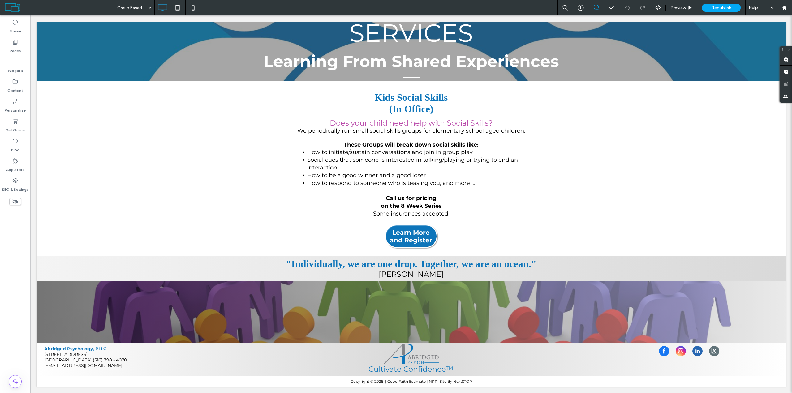
click at [16, 202] on use at bounding box center [15, 202] width 6 height 4
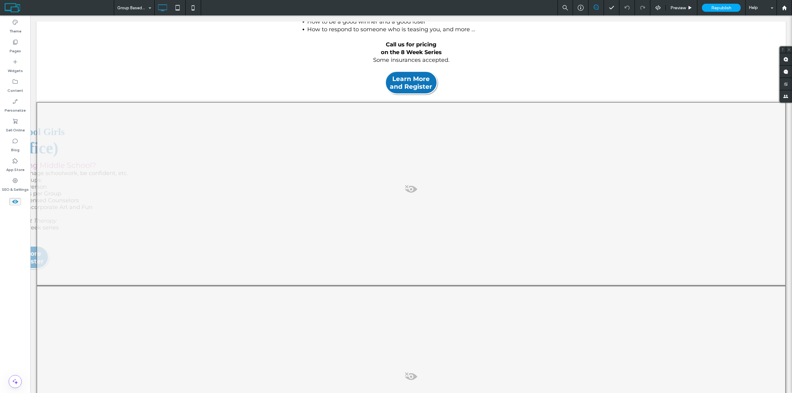
scroll to position [219, 0]
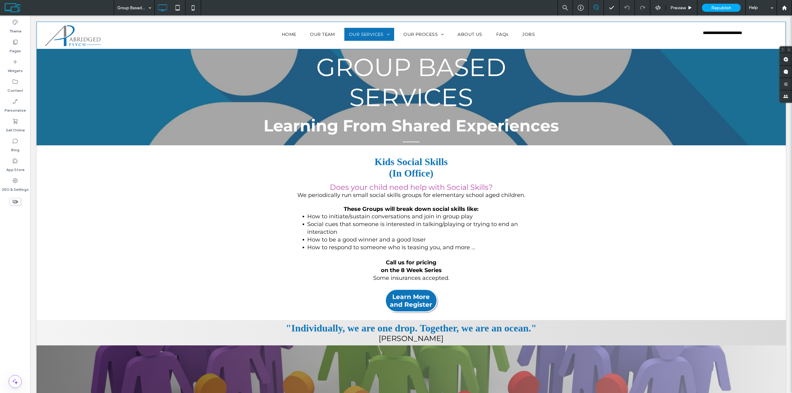
click at [16, 201] on icon at bounding box center [15, 201] width 7 height 7
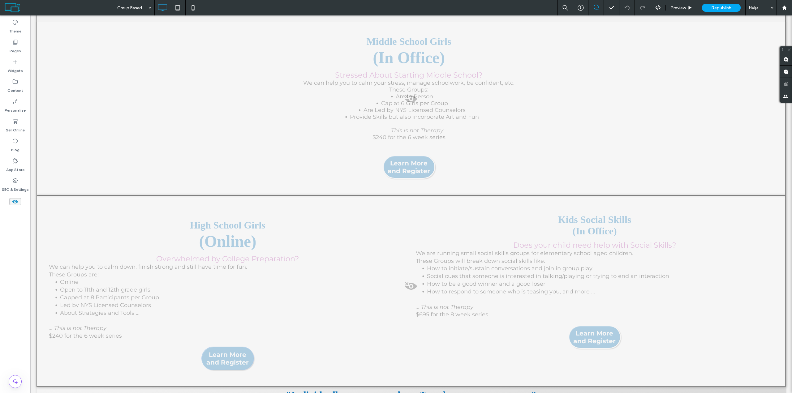
scroll to position [309, 0]
click at [462, 166] on div at bounding box center [410, 103] width 749 height 184
click at [472, 175] on button "Yes" at bounding box center [471, 174] width 19 height 8
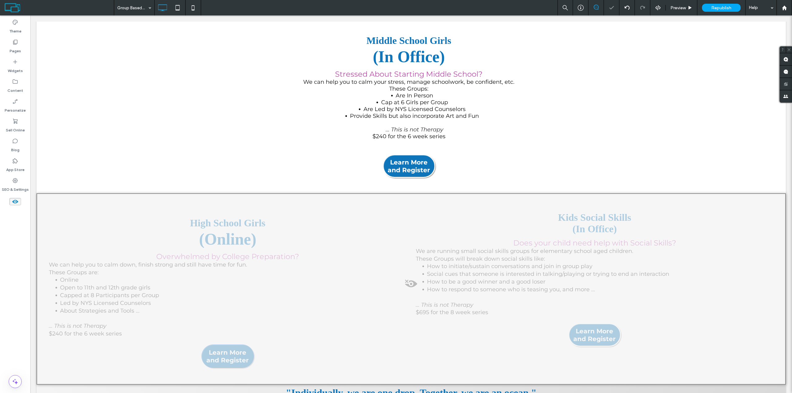
click at [297, 296] on div at bounding box center [410, 288] width 749 height 191
click at [308, 304] on button "Yes" at bounding box center [305, 304] width 19 height 8
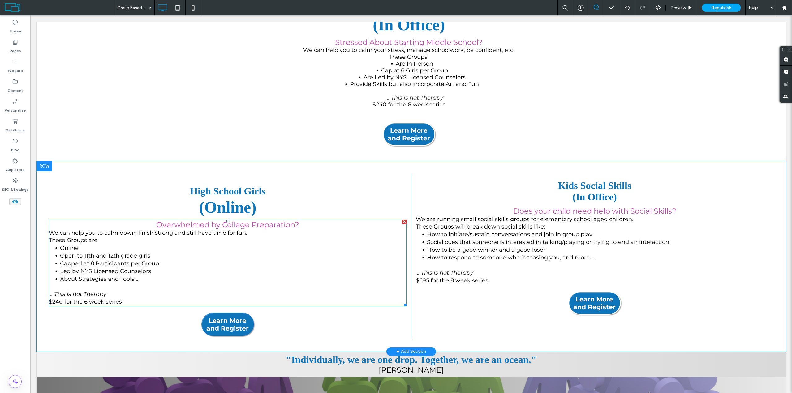
scroll to position [340, 0]
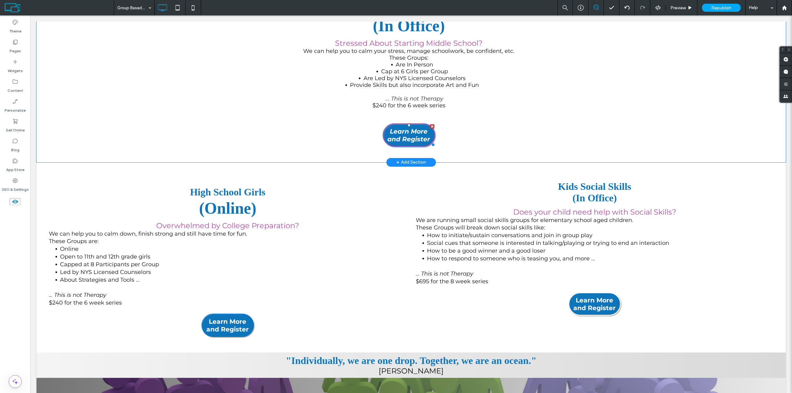
click at [430, 126] on div at bounding box center [432, 126] width 4 height 4
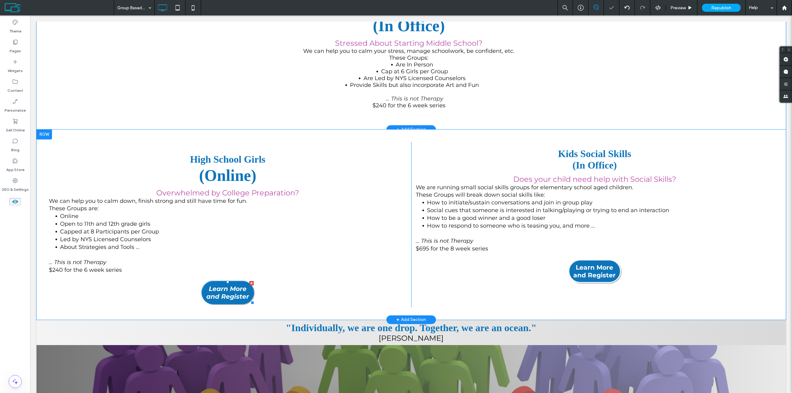
click at [250, 285] on div at bounding box center [251, 283] width 4 height 4
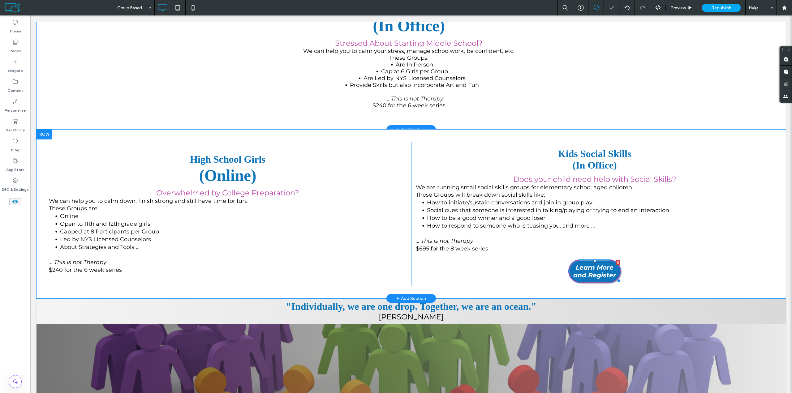
click at [616, 263] on div at bounding box center [617, 262] width 4 height 4
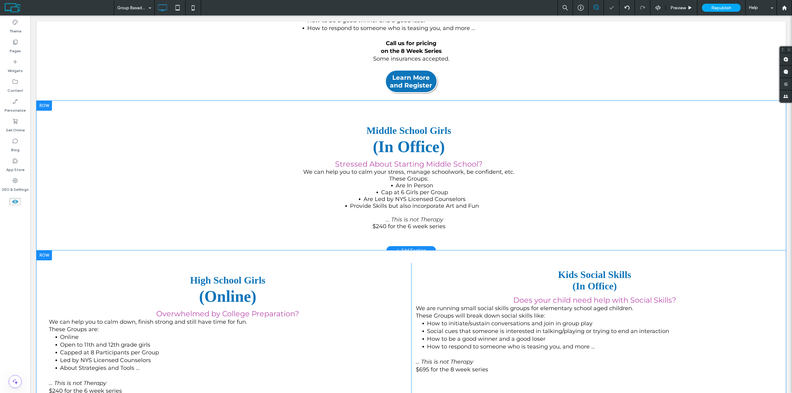
scroll to position [124, 0]
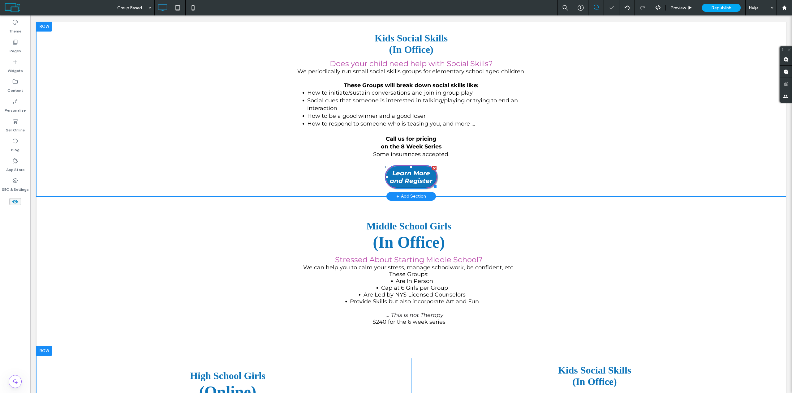
click at [432, 166] on div at bounding box center [434, 168] width 4 height 4
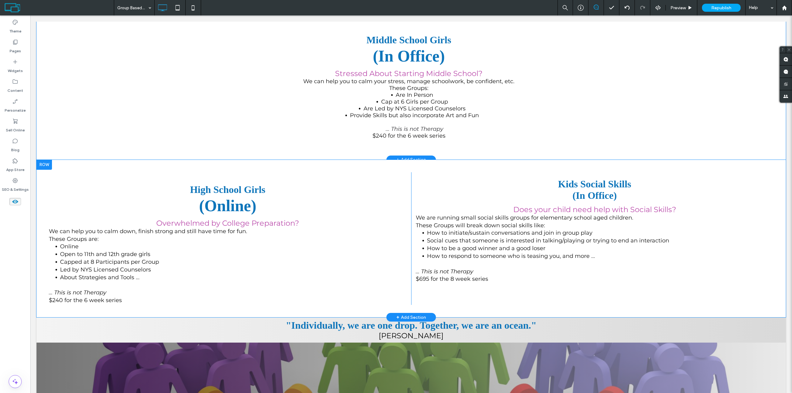
scroll to position [278, 0]
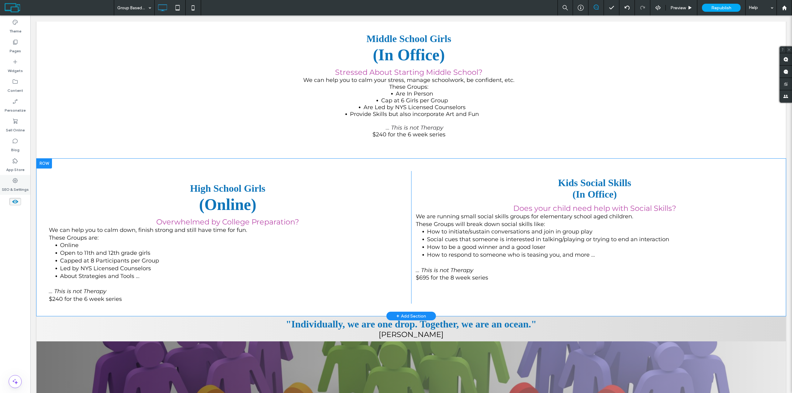
click at [19, 186] on label "SEO & Settings" at bounding box center [15, 188] width 27 height 9
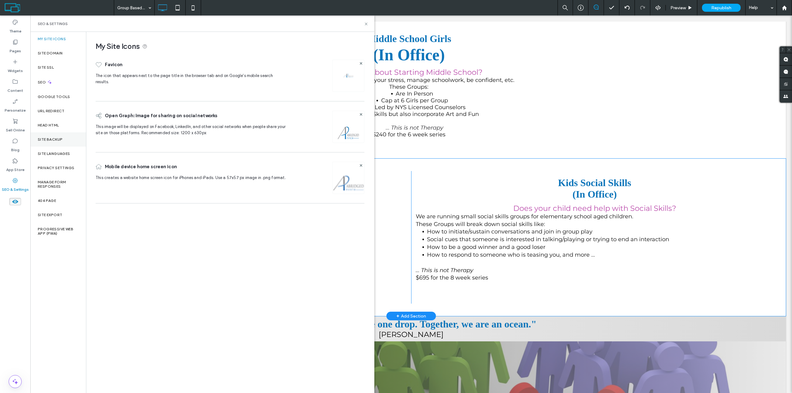
click at [63, 138] on div "Site Backup" at bounding box center [58, 139] width 56 height 14
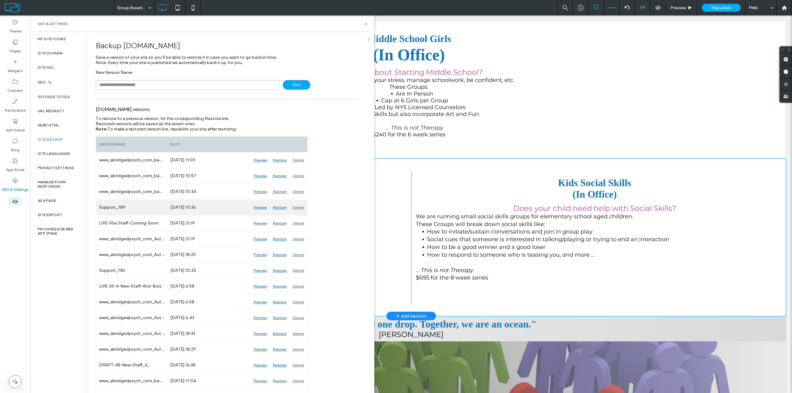
click at [279, 207] on div "Restore" at bounding box center [280, 207] width 20 height 15
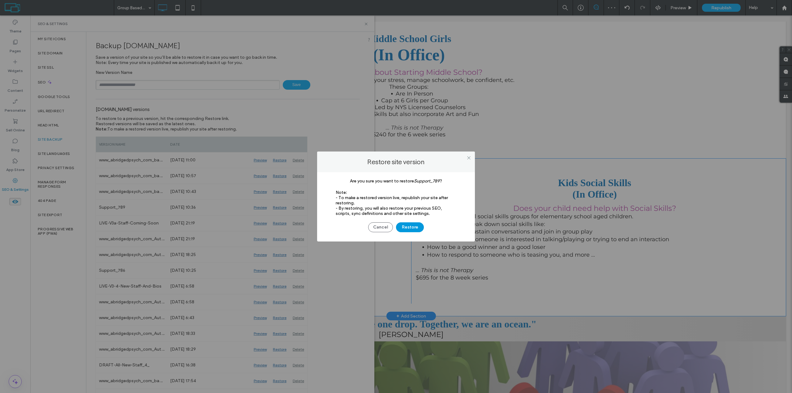
click at [404, 227] on button "Restore" at bounding box center [410, 227] width 28 height 10
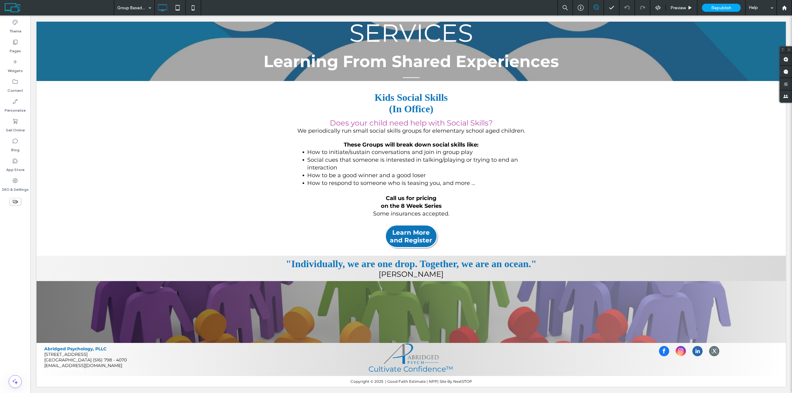
scroll to position [64, 0]
